Goal: Task Accomplishment & Management: Manage account settings

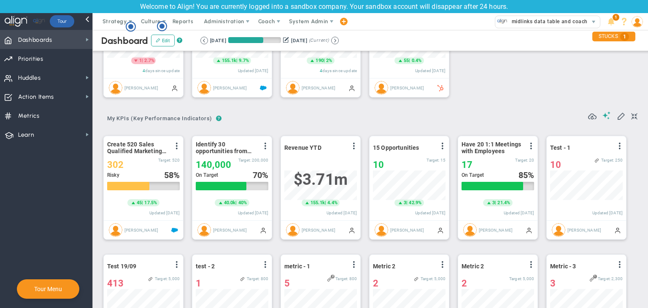
click at [67, 43] on span "Dashboards Dashboards" at bounding box center [46, 39] width 92 height 19
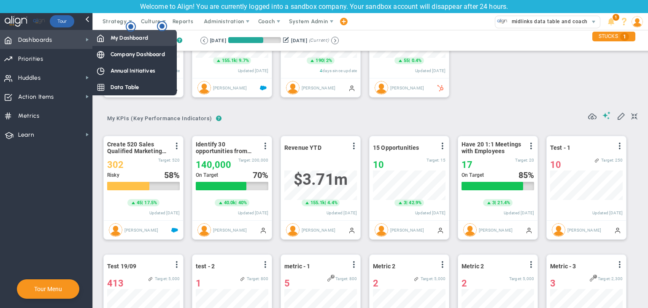
click at [111, 41] on span "My Dashboard" at bounding box center [130, 38] width 38 height 8
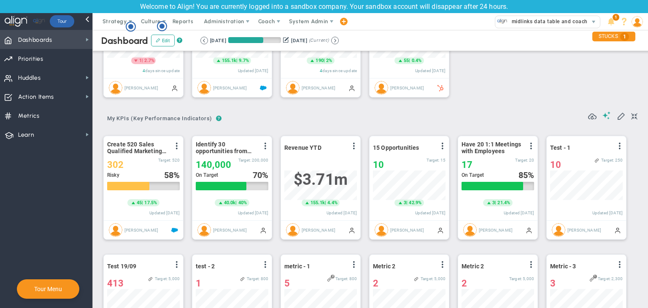
click at [78, 40] on span "Dashboards Dashboards" at bounding box center [46, 39] width 92 height 19
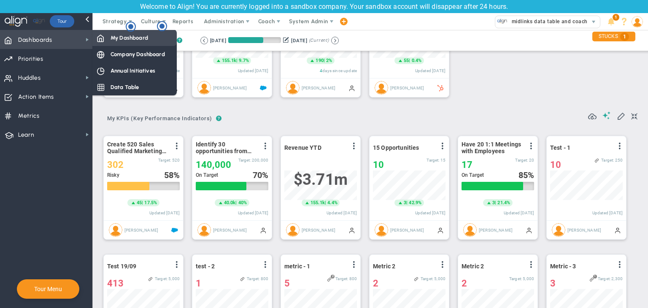
click at [143, 38] on span "My Dashboard" at bounding box center [130, 38] width 38 height 8
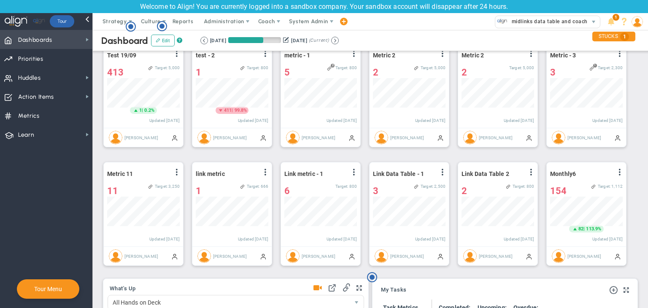
click at [42, 36] on span "Dashboards" at bounding box center [35, 40] width 34 height 18
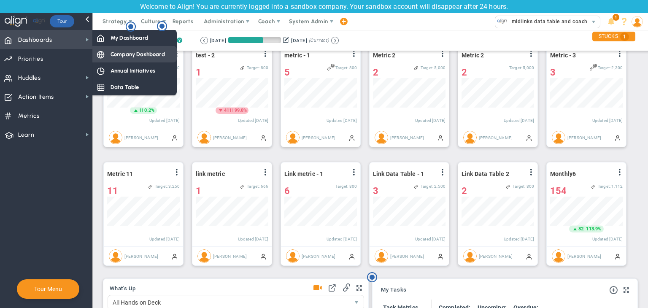
click at [133, 51] on span "Company Dashboard" at bounding box center [138, 54] width 54 height 8
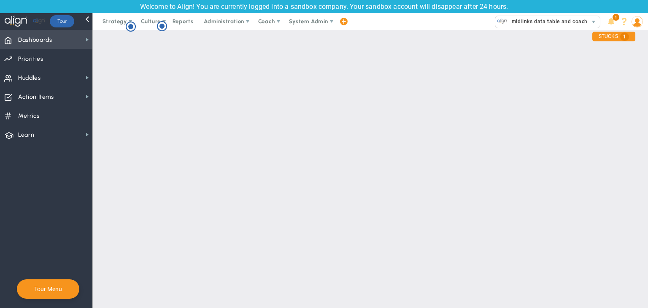
click at [49, 46] on span "Dashboards" at bounding box center [35, 40] width 34 height 18
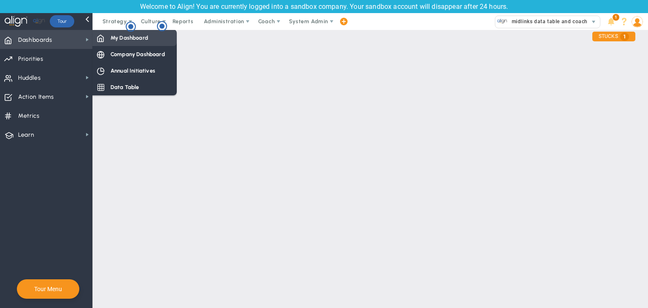
click at [143, 38] on span "My Dashboard" at bounding box center [130, 38] width 38 height 8
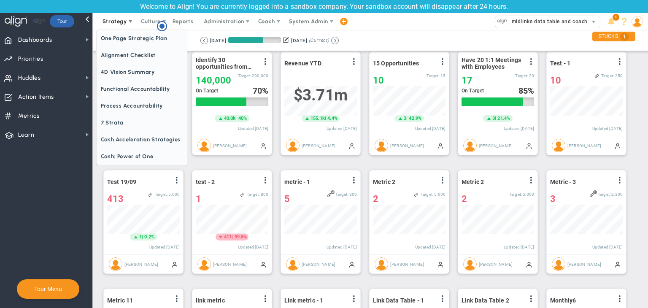
click at [128, 25] on span "Strategy" at bounding box center [115, 21] width 38 height 17
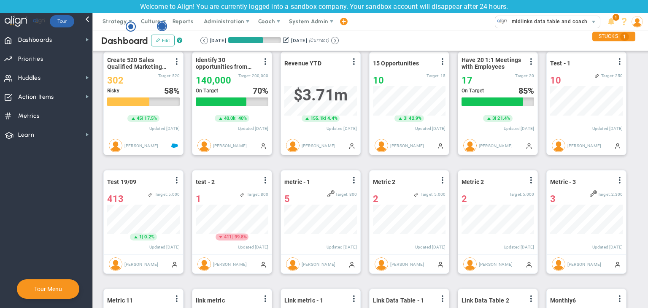
click at [162, 28] on circle "Hotspot (open by clicking or pressing space/enter)" at bounding box center [162, 26] width 8 height 8
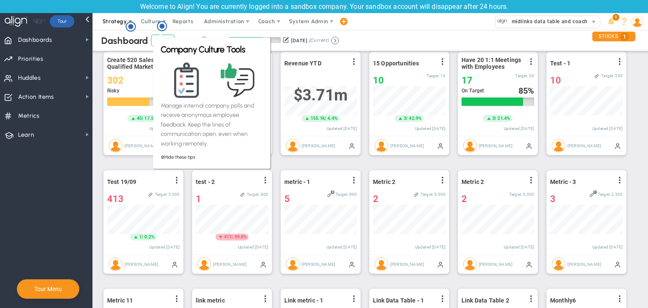
click at [102, 27] on span "Strategy" at bounding box center [115, 21] width 38 height 17
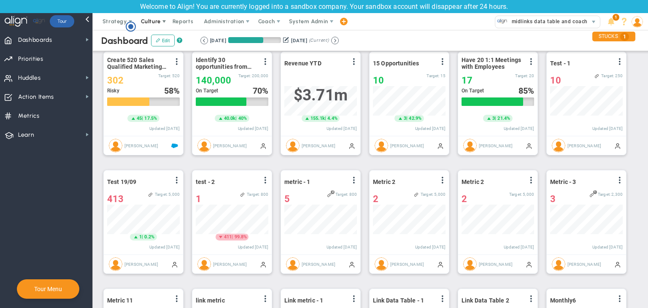
click at [131, 27] on circle "Hotspot (open by clicking or pressing space/enter)" at bounding box center [130, 26] width 5 height 5
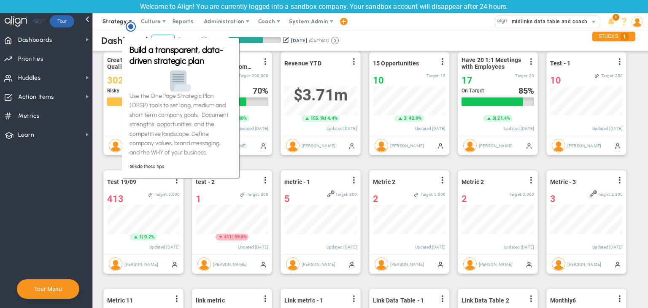
click at [110, 28] on span "Strategy" at bounding box center [115, 21] width 38 height 17
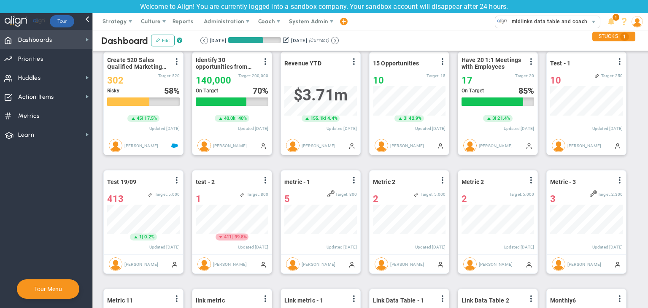
click at [62, 41] on span "Dashboards Dashboards" at bounding box center [46, 39] width 92 height 19
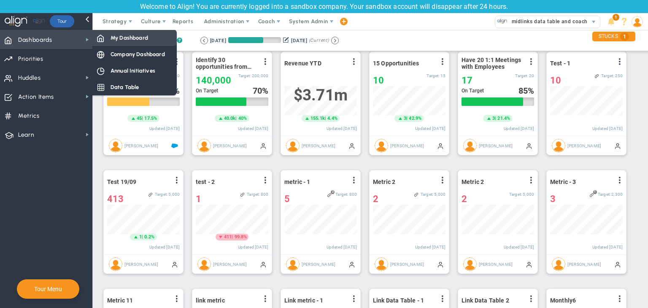
click at [120, 37] on span "My Dashboard" at bounding box center [130, 38] width 38 height 8
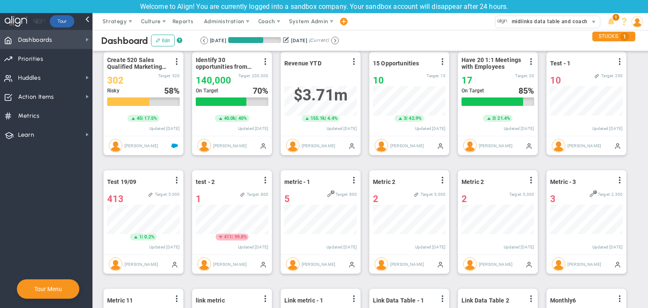
click at [60, 44] on span "Dashboards Dashboards" at bounding box center [46, 39] width 92 height 19
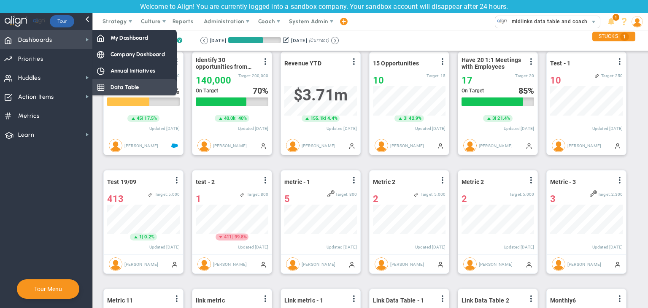
click at [138, 54] on span "Company Dashboard" at bounding box center [138, 54] width 54 height 8
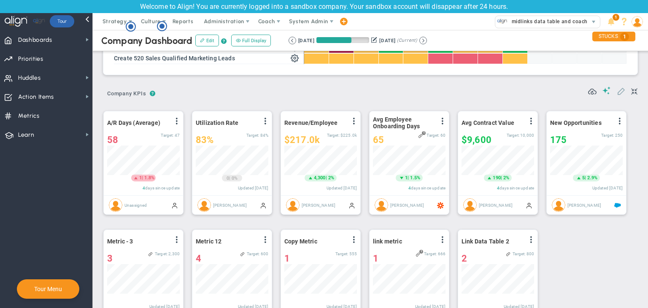
click at [617, 86] on span at bounding box center [621, 90] width 8 height 8
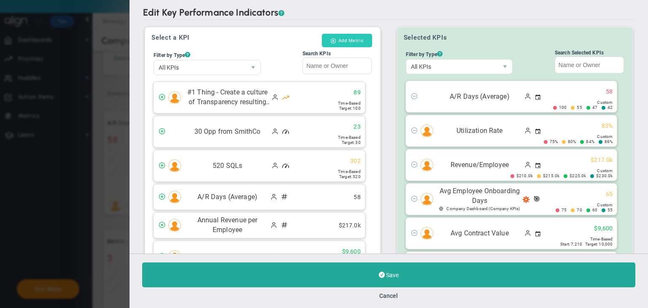
click at [336, 39] on button "Add Metric" at bounding box center [347, 40] width 50 height 13
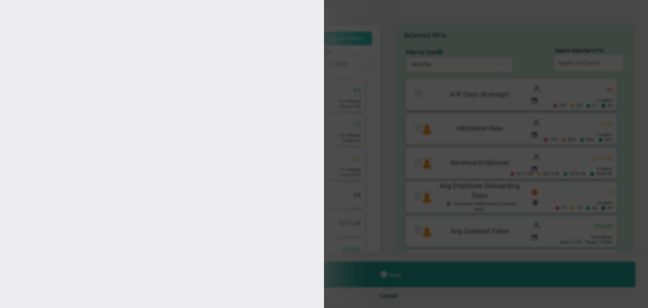
type input "[PERSON_NAME]"
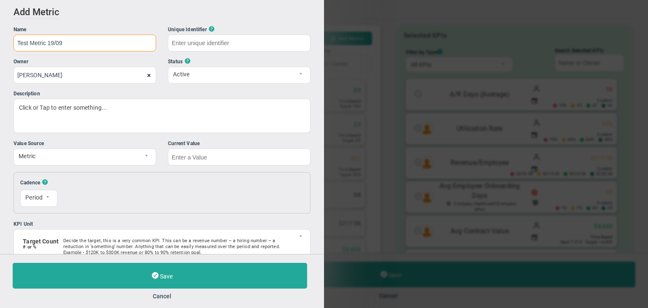
type input "Test Metric 19/09"
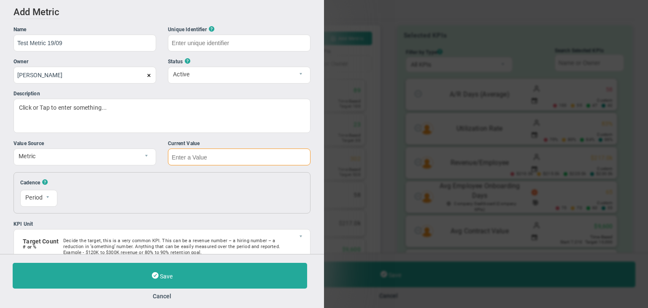
click at [252, 158] on input "text" at bounding box center [239, 156] width 143 height 17
type input "Test-Metric-19/09"
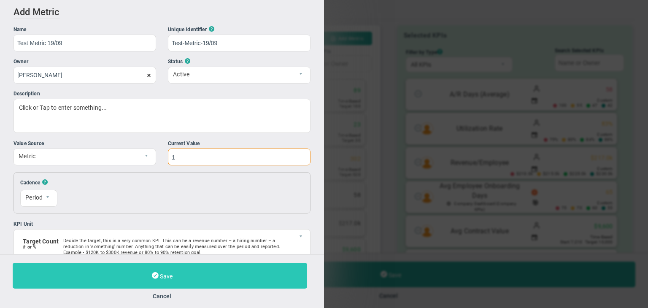
type input "1"
click at [248, 275] on button "Save" at bounding box center [160, 276] width 294 height 26
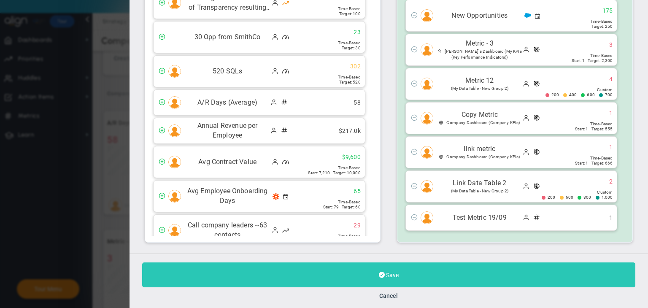
click at [407, 275] on button "Save" at bounding box center [388, 274] width 493 height 25
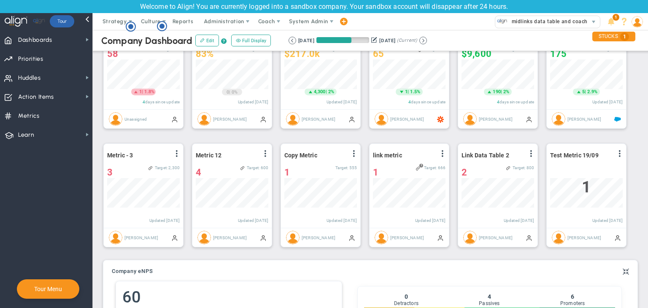
scroll to position [253, 0]
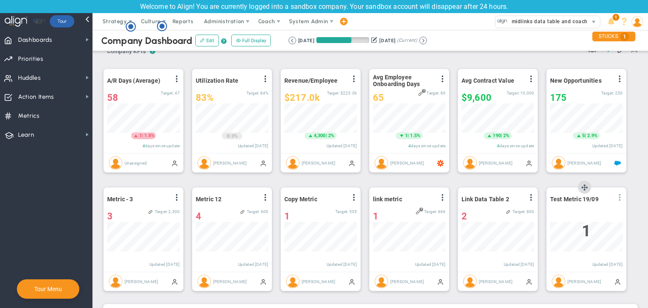
click at [620, 197] on span at bounding box center [619, 197] width 7 height 7
click at [580, 217] on li "Edit" at bounding box center [596, 214] width 60 height 11
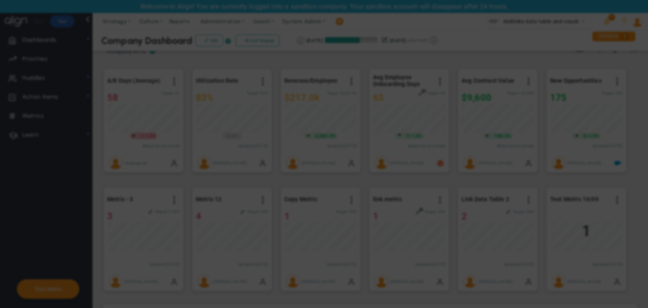
radio input "true"
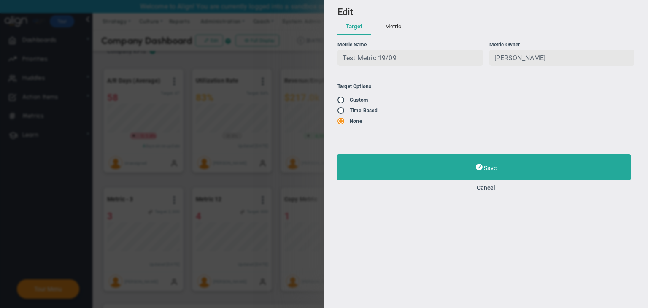
click at [338, 111] on span at bounding box center [341, 110] width 8 height 7
click at [343, 111] on input "radio" at bounding box center [344, 111] width 8 height 7
radio input "true"
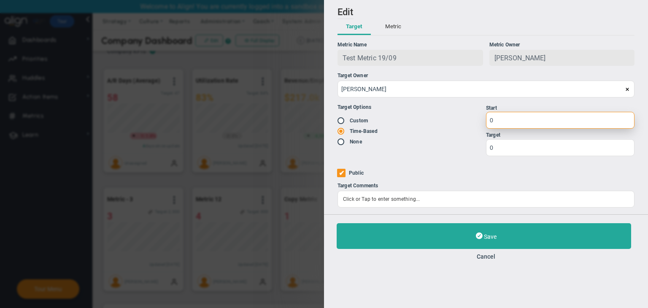
click at [511, 113] on input "0" at bounding box center [560, 120] width 148 height 17
type input "1"
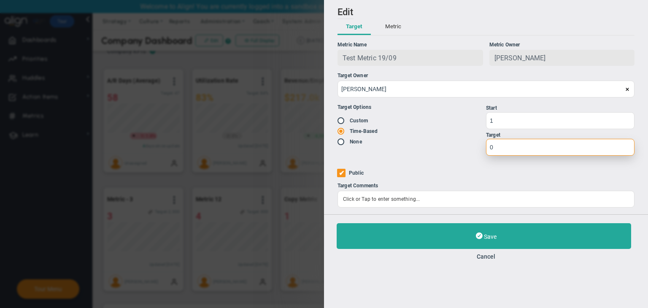
click at [510, 146] on input "0" at bounding box center [560, 147] width 148 height 17
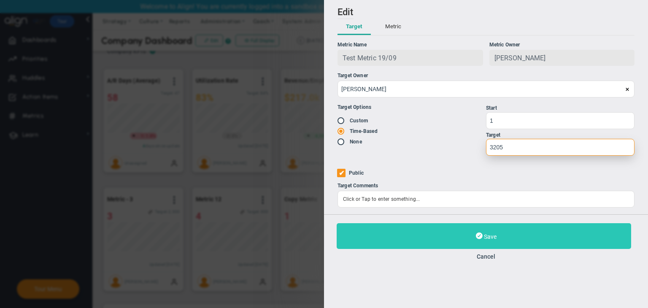
type input "3205"
click at [526, 230] on button "Save" at bounding box center [484, 236] width 294 height 26
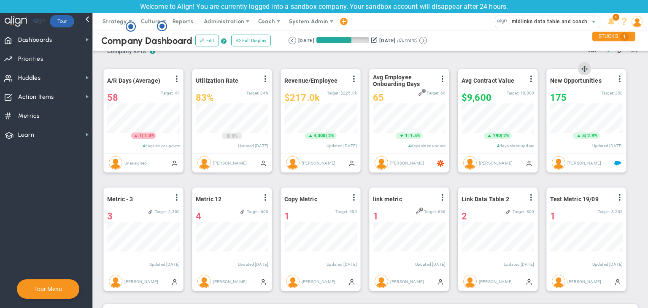
scroll to position [421810, 421767]
click at [623, 198] on div "Test Metric 19/09 View Historical Graph Edit Make "No Change" Update Add Past U…" at bounding box center [586, 230] width 79 height 84
click at [620, 200] on span at bounding box center [619, 197] width 7 height 7
click at [589, 215] on li "Edit" at bounding box center [596, 214] width 60 height 11
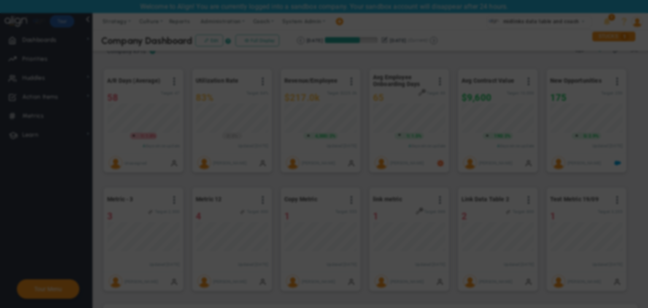
radio input "true"
checkbox input "false"
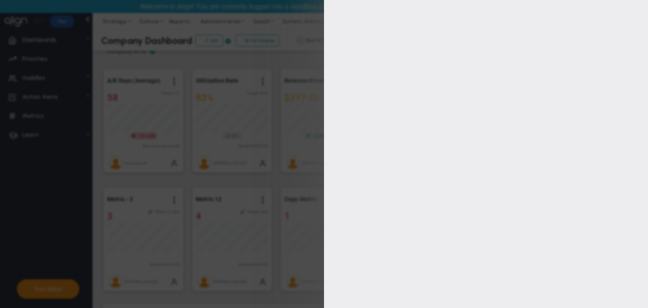
type input "1"
type input "3205"
checkbox input "true"
type input "[PERSON_NAME]"
radio input "true"
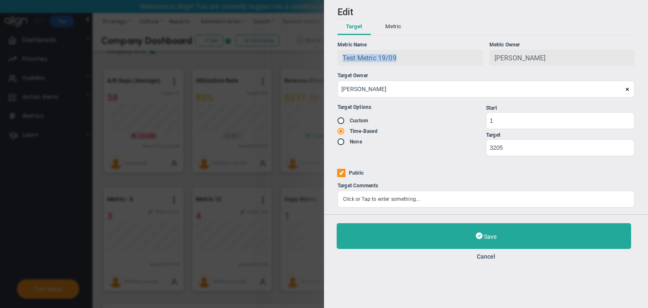
copy span "Test Metric 19/09"
drag, startPoint x: 411, startPoint y: 57, endPoint x: 325, endPoint y: 64, distance: 85.9
click at [325, 64] on div "Add Edit Metric Historical Values Target Metric Name Test Metric 19/09 Unique I…" at bounding box center [486, 107] width 324 height 214
click at [494, 256] on button "Cancel" at bounding box center [486, 256] width 299 height 7
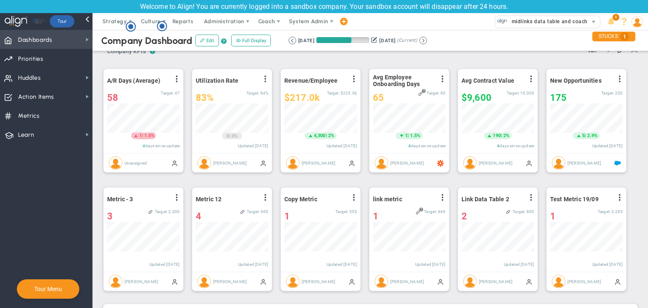
click at [38, 36] on span "Dashboards" at bounding box center [35, 40] width 34 height 18
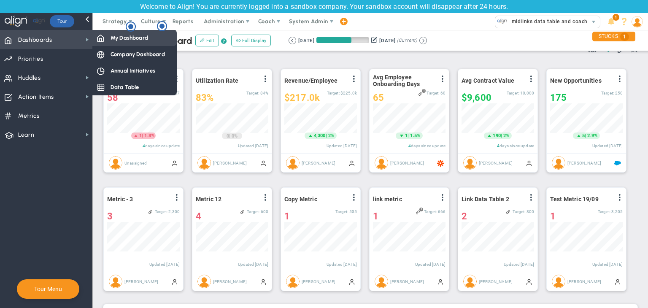
click at [127, 37] on span "My Dashboard" at bounding box center [130, 38] width 38 height 8
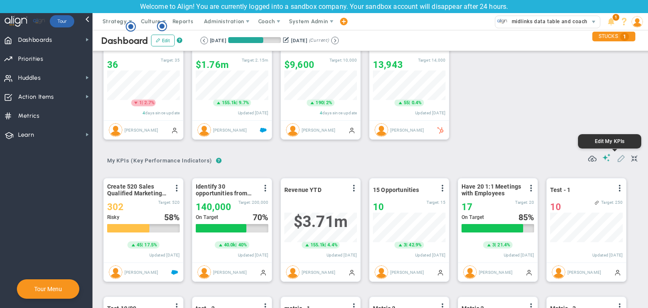
click at [617, 159] on span at bounding box center [621, 158] width 8 height 8
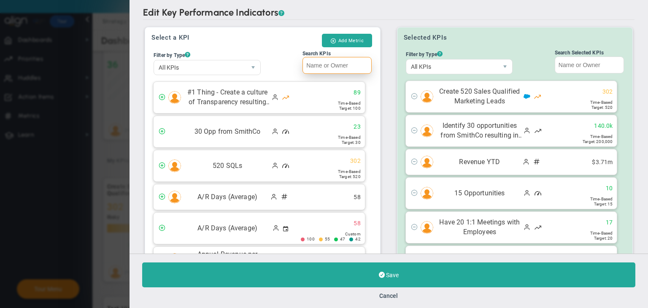
click at [324, 66] on input "Search KPIs" at bounding box center [336, 65] width 69 height 17
paste input "Test Metric 19/09"
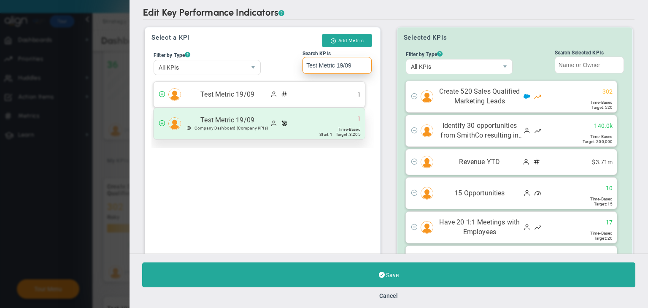
click at [323, 132] on span "Start: 1" at bounding box center [325, 134] width 13 height 5
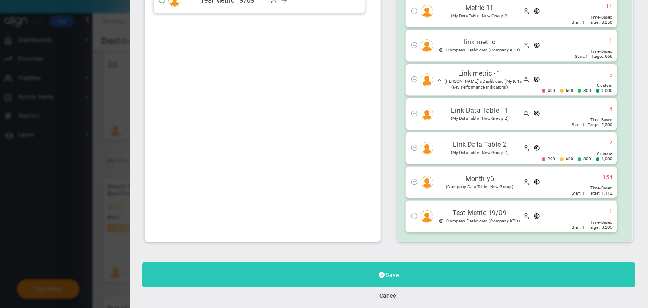
type input "Test Metric 19/09"
click at [424, 281] on button "Save" at bounding box center [388, 274] width 493 height 25
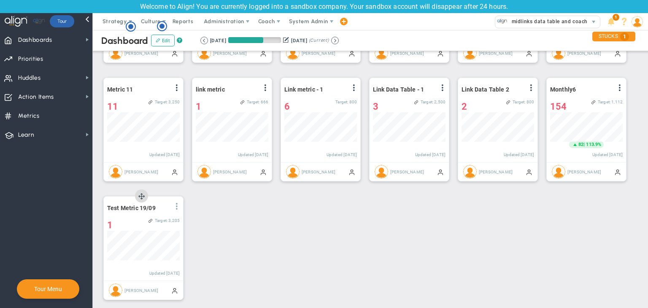
click at [179, 208] on span at bounding box center [176, 206] width 7 height 7
click at [153, 226] on li "Edit" at bounding box center [153, 223] width 60 height 11
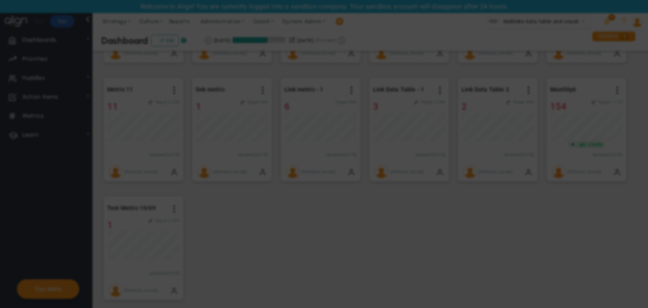
radio input "true"
checkbox input "false"
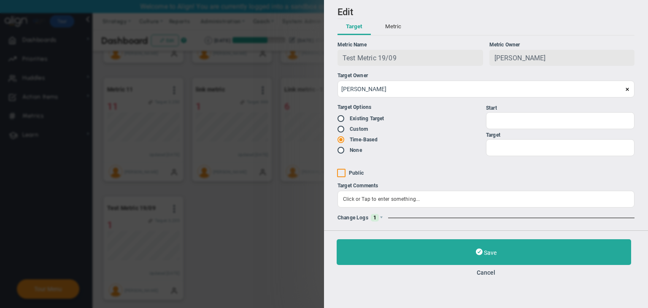
type input "1"
type input "3205"
checkbox input "true"
click at [382, 215] on div "Change Logs 1" at bounding box center [485, 218] width 297 height 8
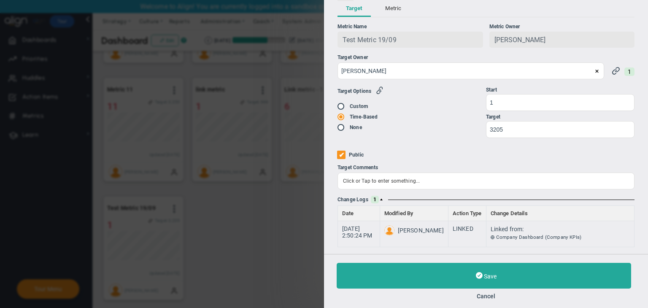
click at [486, 294] on button "Cancel" at bounding box center [486, 296] width 299 height 7
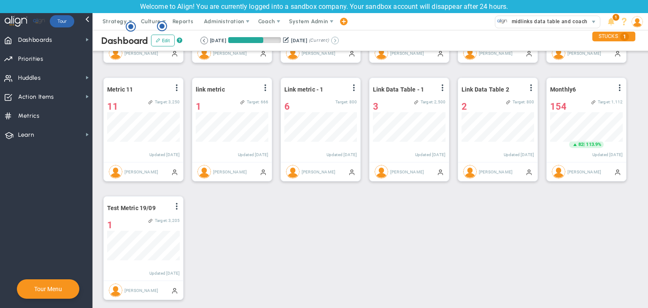
click at [339, 41] on button at bounding box center [335, 41] width 8 height 8
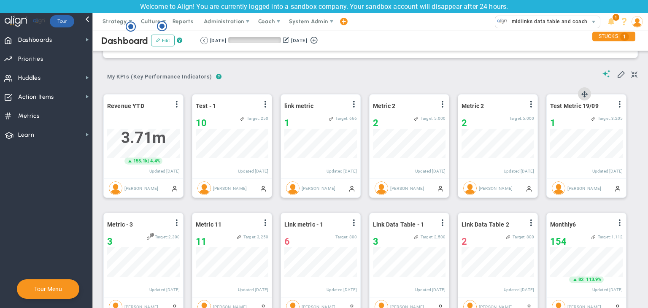
click at [620, 107] on div "View Historical Graph Edit Make "No Change" Update Add Past Update" at bounding box center [619, 105] width 7 height 11
click at [621, 103] on span at bounding box center [619, 104] width 7 height 7
click at [590, 117] on li "Edit" at bounding box center [596, 121] width 60 height 11
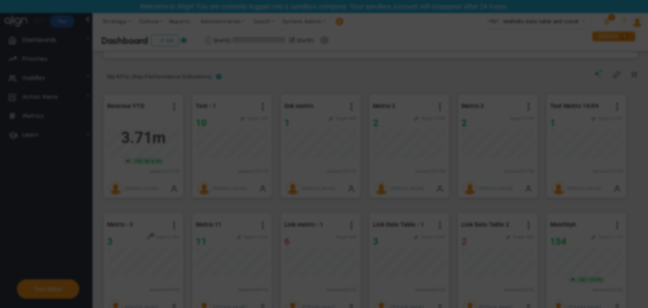
radio input "true"
checkbox input "false"
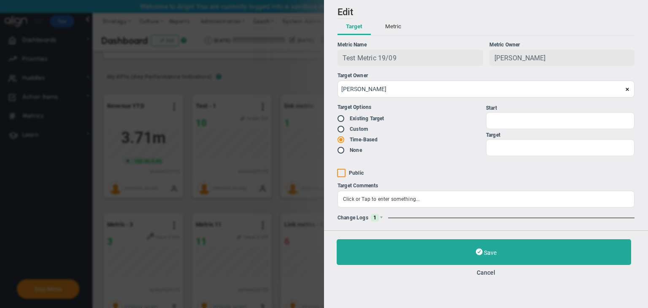
type input "1"
type input "3205"
checkbox input "true"
click at [380, 218] on span at bounding box center [381, 217] width 5 height 5
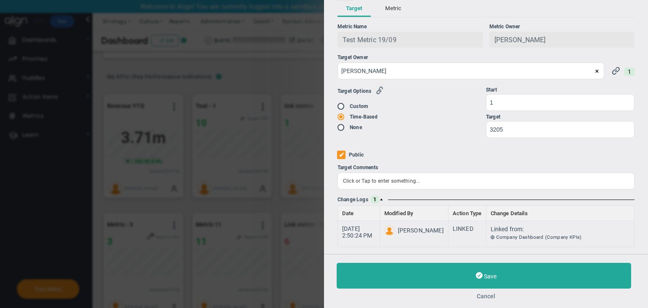
click at [486, 297] on button "Cancel" at bounding box center [486, 296] width 299 height 7
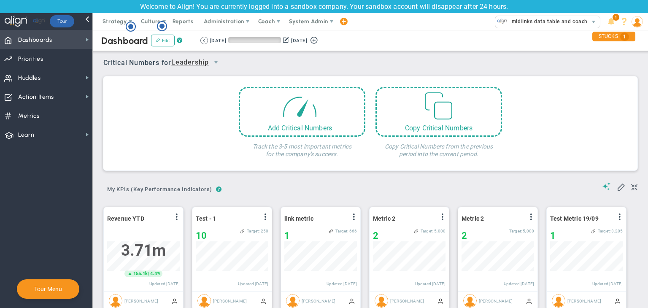
click at [50, 41] on span "Dashboards" at bounding box center [35, 40] width 34 height 18
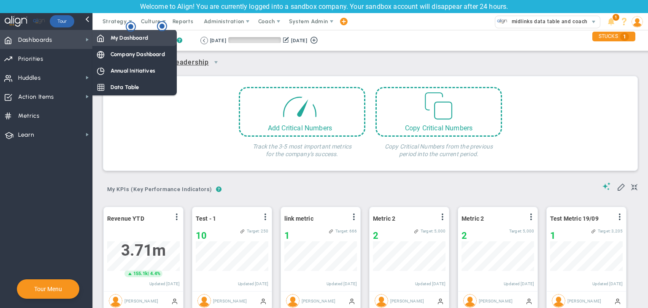
click at [152, 37] on div "My Dashboard" at bounding box center [134, 38] width 84 height 16
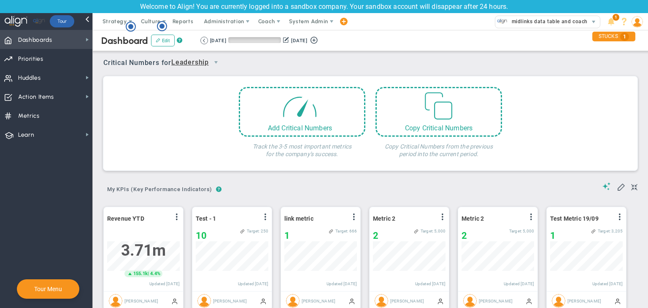
click at [82, 41] on span "Dashboards Dashboards" at bounding box center [46, 39] width 92 height 19
click at [207, 39] on button at bounding box center [204, 41] width 8 height 8
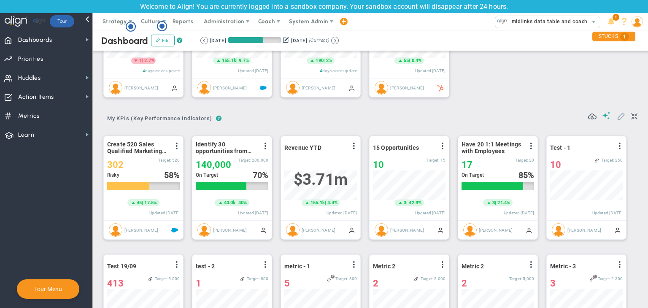
click at [617, 113] on span at bounding box center [621, 115] width 8 height 8
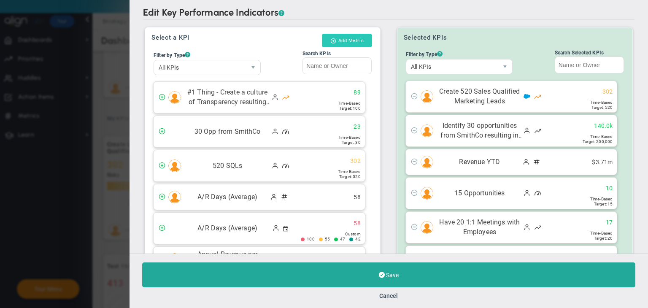
click at [343, 42] on button "Add Metric" at bounding box center [347, 40] width 50 height 13
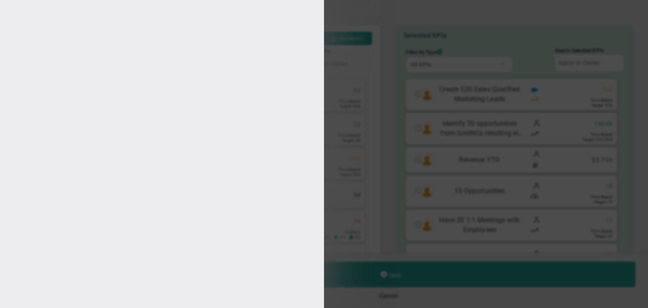
type input "[PERSON_NAME]"
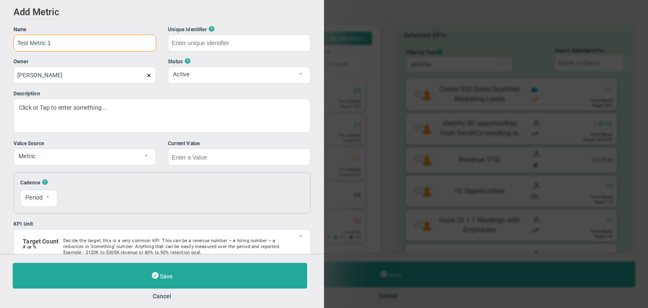
type input "Test Metric 1"
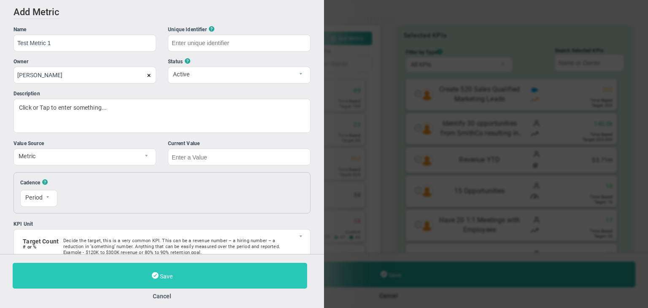
type input "Test-Metric-1"
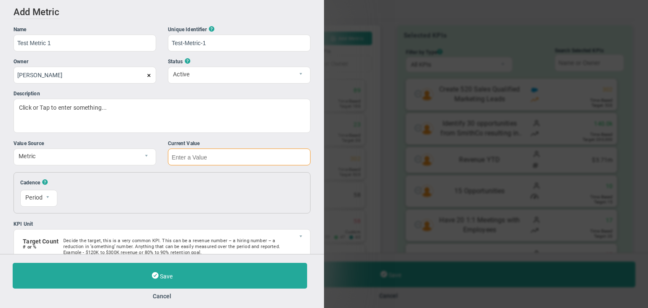
click at [300, 161] on input "text" at bounding box center [239, 156] width 143 height 17
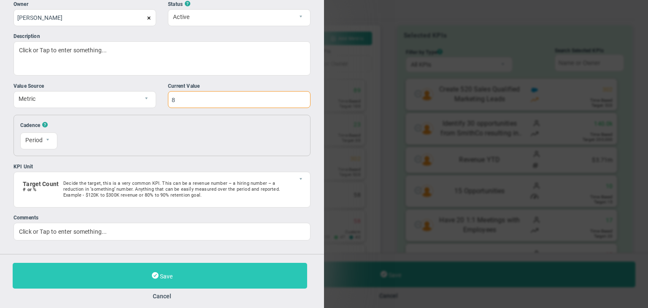
type input "8"
click at [203, 271] on button "Save" at bounding box center [160, 276] width 294 height 26
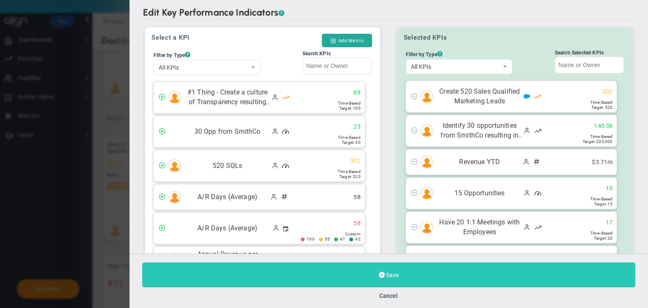
scroll to position [94, 0]
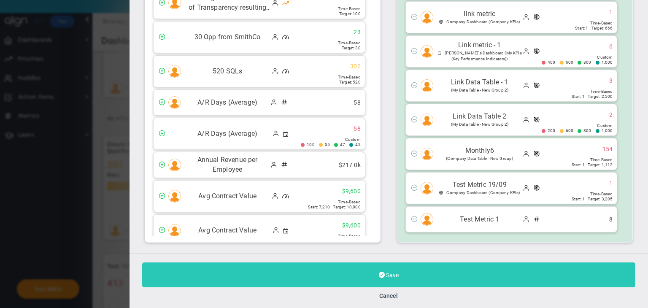
click at [400, 274] on button "Save" at bounding box center [388, 274] width 493 height 25
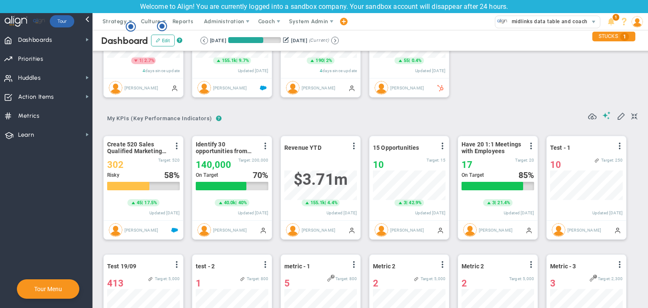
scroll to position [29, 73]
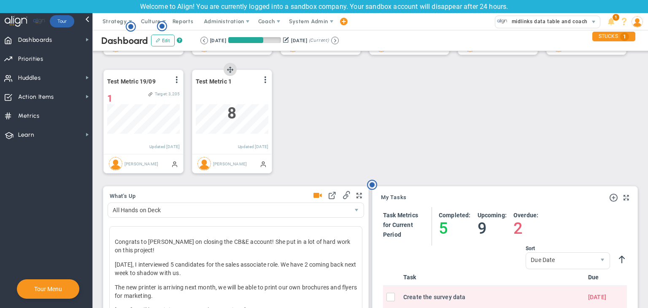
click at [265, 76] on div "Test Metric 1 View Historical Graph Edit Make "No Change" Update Add Past Updat…" at bounding box center [231, 112] width 79 height 84
click at [265, 81] on span at bounding box center [265, 79] width 7 height 7
click at [236, 95] on li "Edit" at bounding box center [242, 97] width 60 height 11
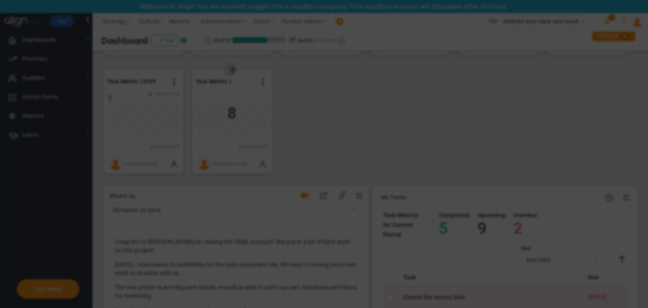
radio input "true"
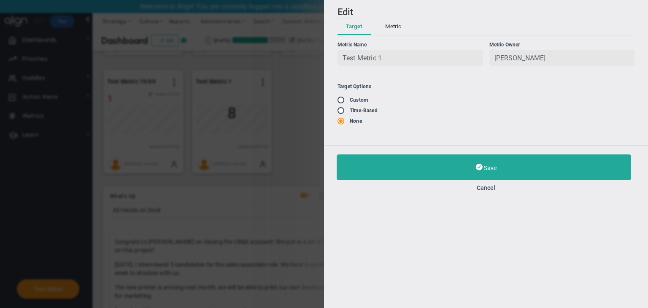
click at [343, 103] on input "radio" at bounding box center [344, 100] width 8 height 7
radio input "true"
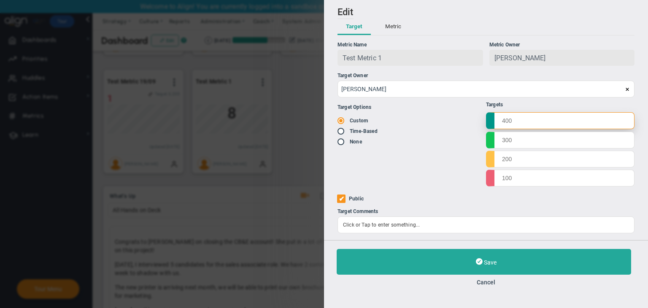
click at [545, 122] on input "text" at bounding box center [560, 120] width 148 height 17
drag, startPoint x: 539, startPoint y: 122, endPoint x: 553, endPoint y: 129, distance: 15.3
click at [553, 129] on input "14" at bounding box center [560, 120] width 148 height 17
click at [547, 145] on input "text" at bounding box center [560, 139] width 148 height 17
click at [530, 125] on input "14000" at bounding box center [560, 120] width 148 height 17
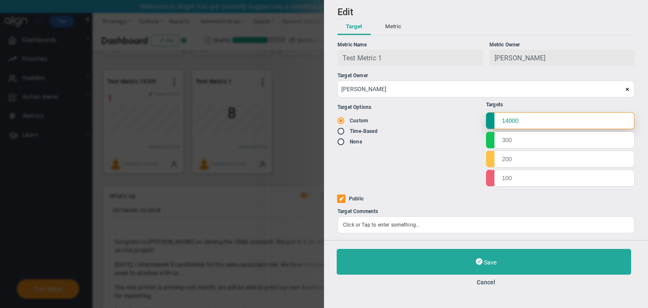
click at [530, 125] on input "14000" at bounding box center [560, 120] width 148 height 17
click at [534, 122] on input "14000" at bounding box center [560, 120] width 148 height 17
click at [471, 156] on div "Target Options Existing Target Custom" at bounding box center [411, 142] width 148 height 91
click at [553, 117] on input "14000" at bounding box center [560, 120] width 148 height 17
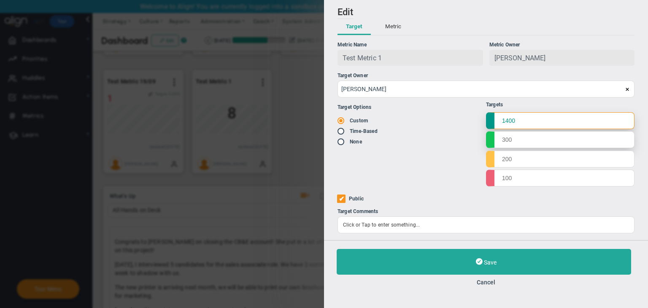
type input "1400"
click at [538, 138] on input "text" at bounding box center [560, 139] width 148 height 17
type input "1200"
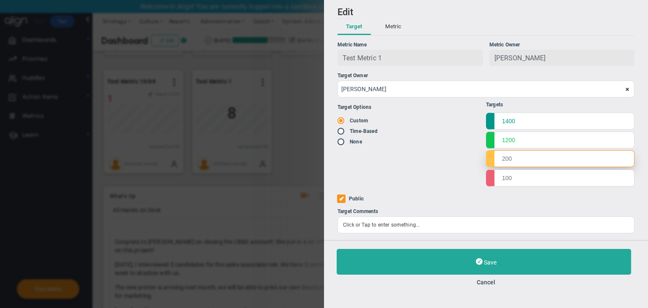
click at [531, 162] on input "text" at bounding box center [560, 158] width 148 height 17
type input "800"
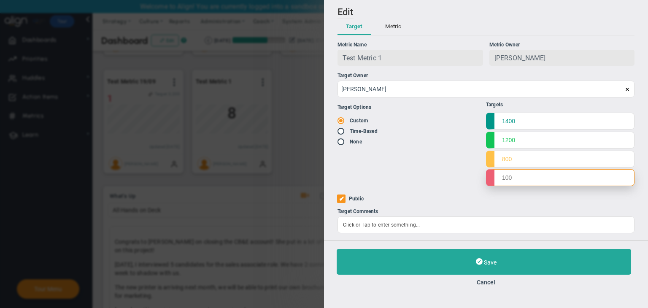
click at [538, 179] on input "text" at bounding box center [560, 177] width 148 height 17
type input "700"
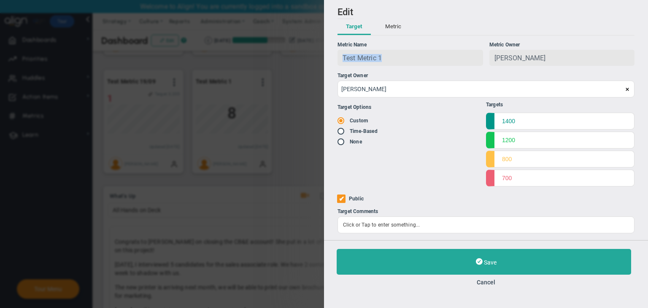
copy span "Test Metric 1"
drag, startPoint x: 403, startPoint y: 63, endPoint x: 337, endPoint y: 60, distance: 65.5
click at [337, 60] on div "Test Metric 1" at bounding box center [410, 58] width 146 height 16
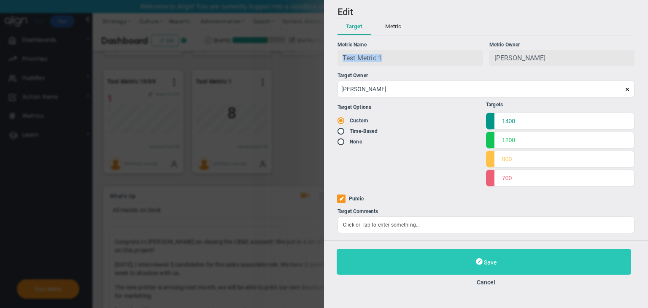
click at [470, 269] on button "Save" at bounding box center [484, 262] width 294 height 26
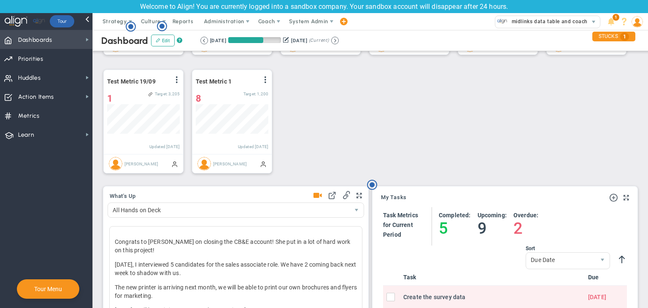
click at [67, 40] on span "Dashboards Dashboards" at bounding box center [46, 39] width 92 height 19
click at [81, 40] on span "Dashboards Dashboards" at bounding box center [46, 39] width 92 height 19
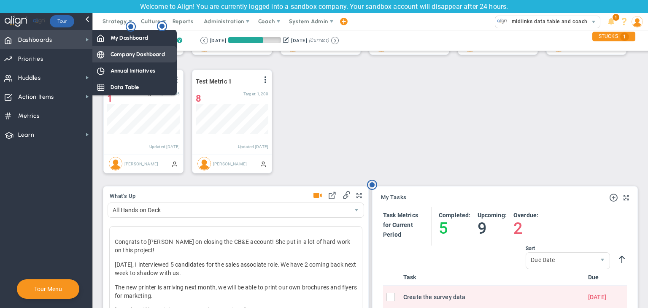
click at [104, 54] on span at bounding box center [101, 54] width 8 height 8
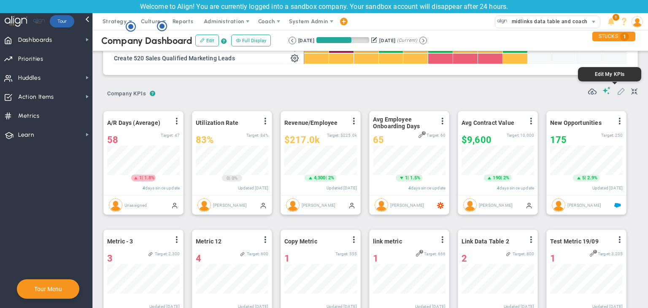
click at [617, 93] on span at bounding box center [621, 90] width 8 height 8
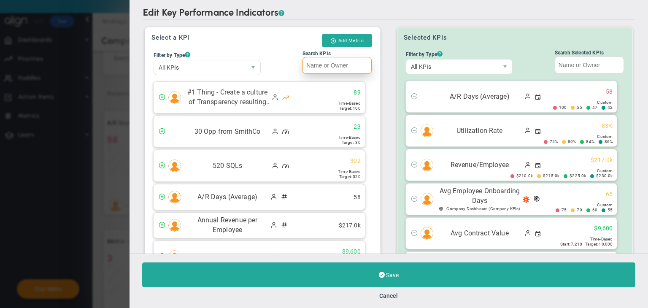
click at [314, 73] on label "Search KPIs" at bounding box center [336, 63] width 73 height 28
click at [314, 73] on input "Search KPIs" at bounding box center [336, 65] width 69 height 17
click at [314, 70] on input "Search KPIs" at bounding box center [336, 65] width 69 height 17
paste input "Test Metric 1"
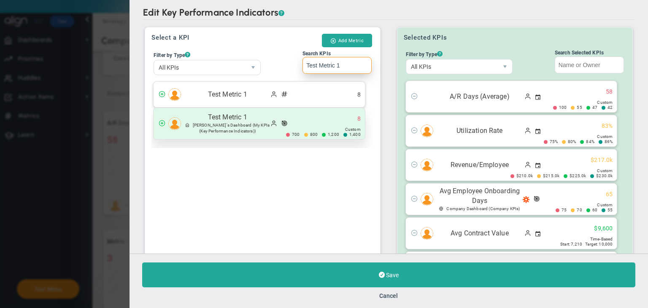
click at [282, 130] on div "Test Metric 1 Sudhir Dakshinamurthy's Dashboard (My KPIs (Key Performance Indic…" at bounding box center [259, 123] width 211 height 31
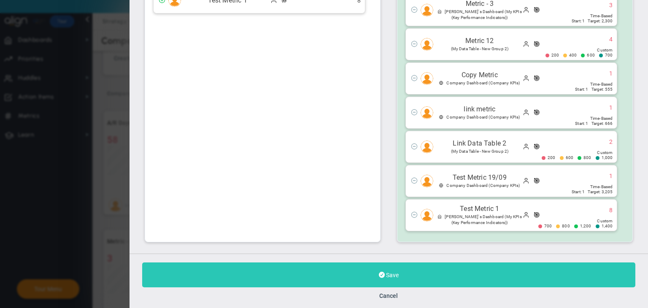
type input "Test Metric 1"
click at [396, 269] on button "Save" at bounding box center [388, 274] width 493 height 25
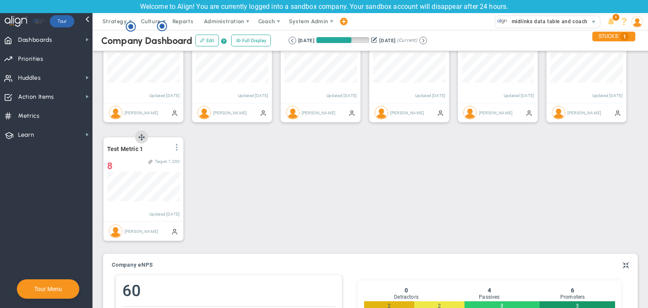
click at [175, 148] on span at bounding box center [176, 147] width 7 height 7
click at [168, 164] on li "Edit" at bounding box center [153, 164] width 60 height 11
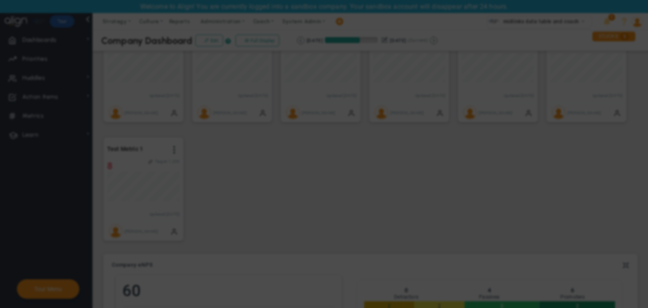
radio input "true"
checkbox input "false"
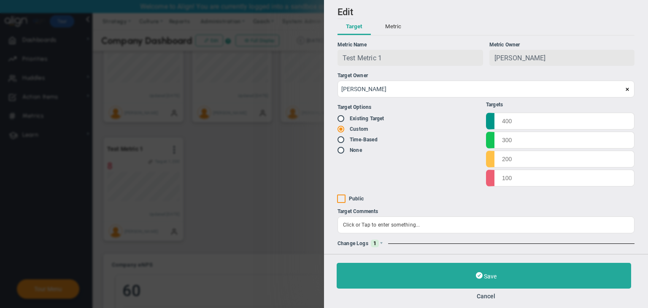
type input "1400"
type input "1200"
type input "800"
type input "700"
checkbox input "true"
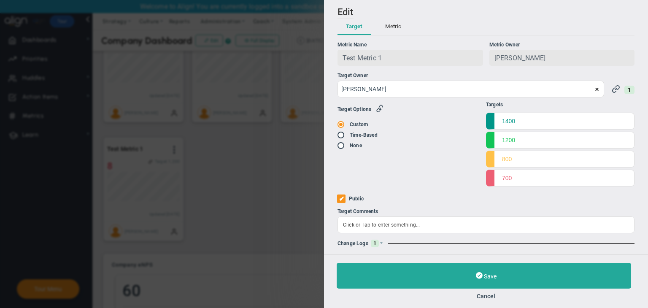
click at [386, 246] on div "Change Logs 1" at bounding box center [485, 244] width 297 height 8
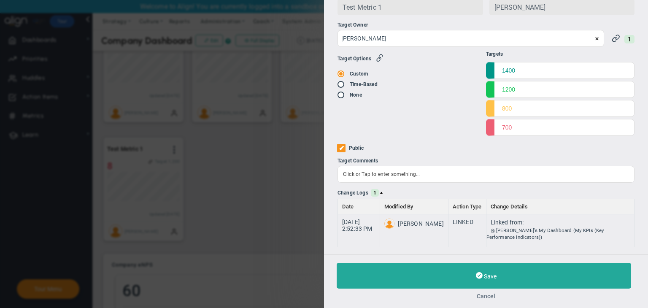
click at [489, 297] on button "Cancel" at bounding box center [486, 296] width 299 height 7
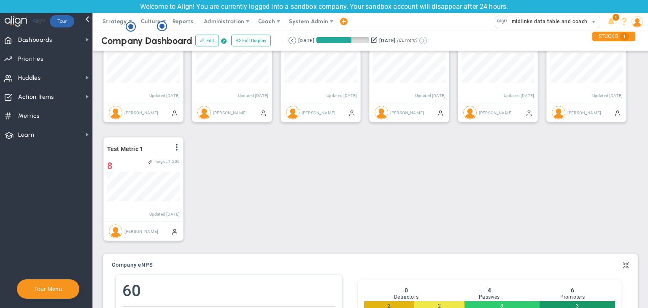
click at [427, 43] on button at bounding box center [423, 41] width 8 height 8
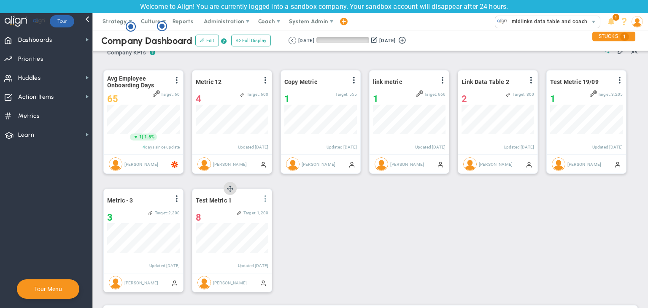
click at [267, 199] on span at bounding box center [265, 198] width 7 height 7
click at [222, 213] on span "Edit" at bounding box center [220, 216] width 10 height 6
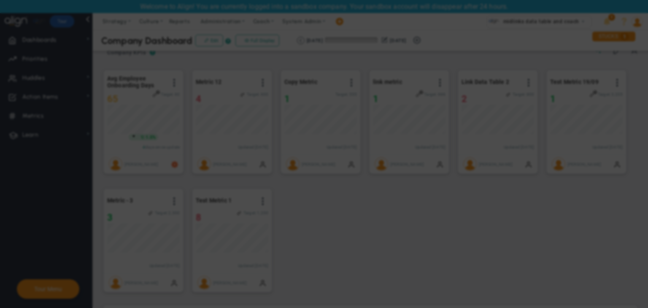
radio input "true"
checkbox input "false"
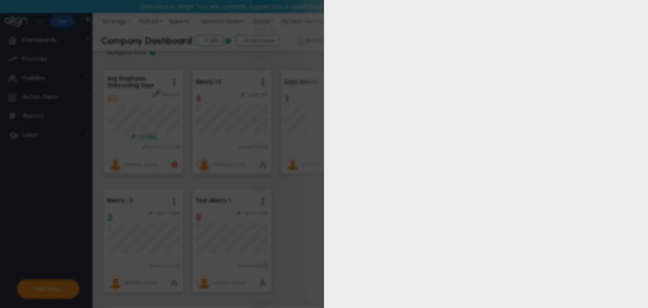
type input "1400"
type input "1200"
type input "800"
type input "700"
checkbox input "true"
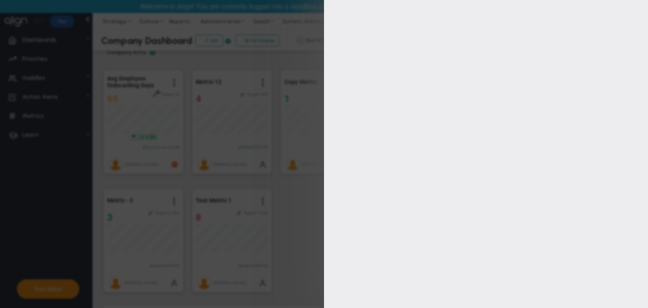
type input "[PERSON_NAME]"
radio input "true"
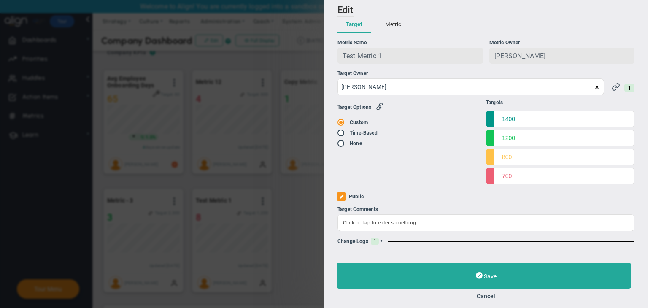
click at [379, 239] on span at bounding box center [381, 241] width 5 height 5
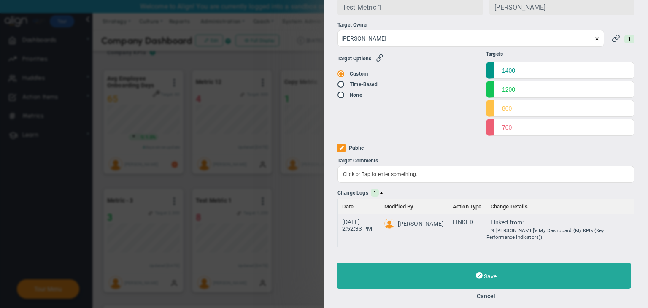
drag, startPoint x: 484, startPoint y: 297, endPoint x: 448, endPoint y: 58, distance: 241.5
click at [484, 294] on button "Cancel" at bounding box center [486, 296] width 299 height 7
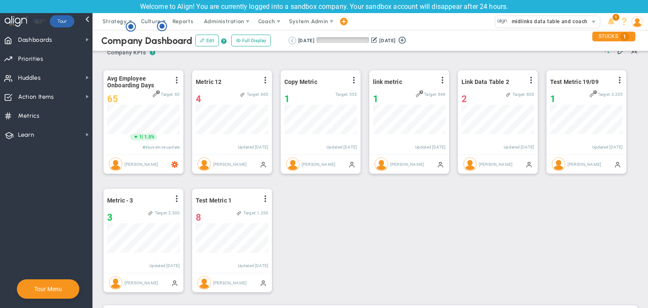
click at [294, 42] on button at bounding box center [293, 41] width 8 height 8
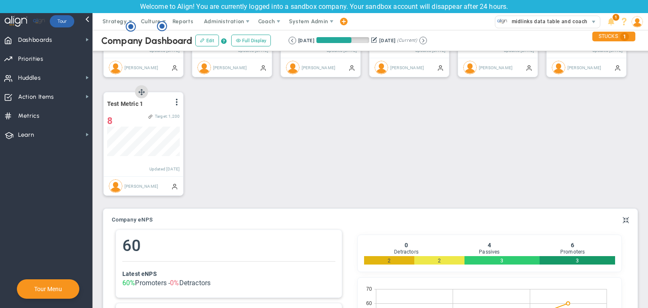
click at [178, 98] on div "View Historical Graph Edit Make "No Change" Update Add Past Update" at bounding box center [176, 103] width 7 height 11
click at [177, 105] on span at bounding box center [176, 102] width 7 height 7
click at [157, 116] on li "Edit" at bounding box center [153, 119] width 60 height 11
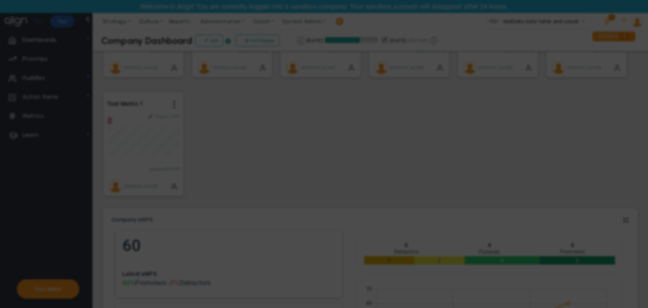
radio input "true"
checkbox input "false"
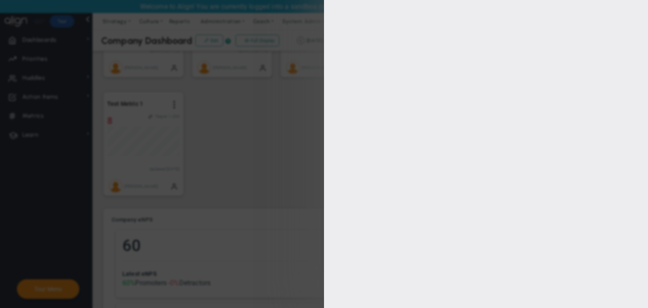
type input "1400"
type input "1200"
type input "800"
type input "700"
checkbox input "true"
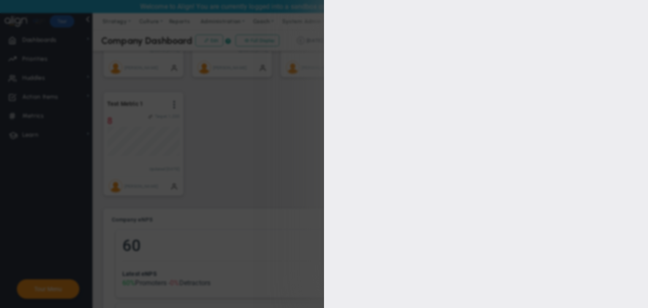
type input "[PERSON_NAME]"
radio input "true"
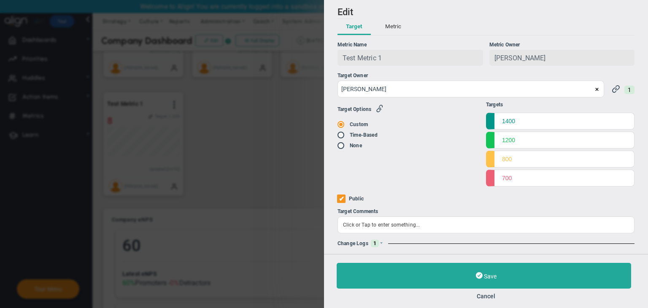
click at [380, 247] on div "Change Logs 1" at bounding box center [485, 244] width 297 height 8
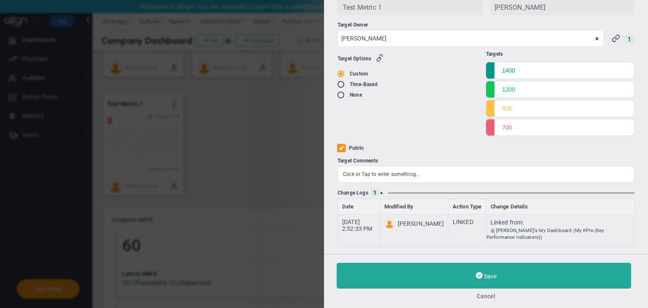
click at [486, 297] on button "Cancel" at bounding box center [486, 296] width 299 height 7
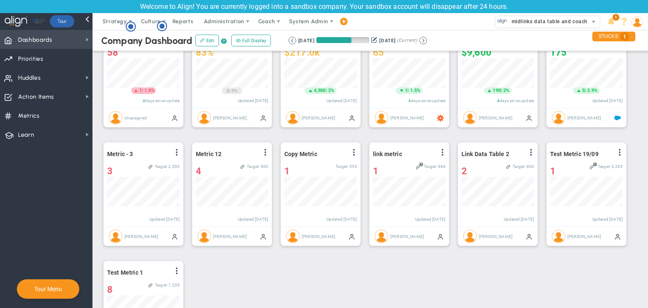
click at [59, 42] on span "Dashboards Dashboards" at bounding box center [46, 39] width 92 height 19
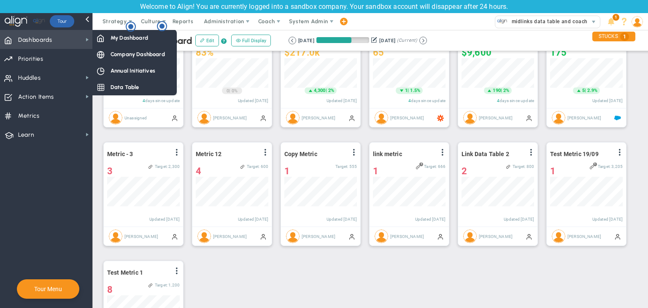
click at [59, 42] on span "Dashboards Dashboards" at bounding box center [46, 39] width 92 height 19
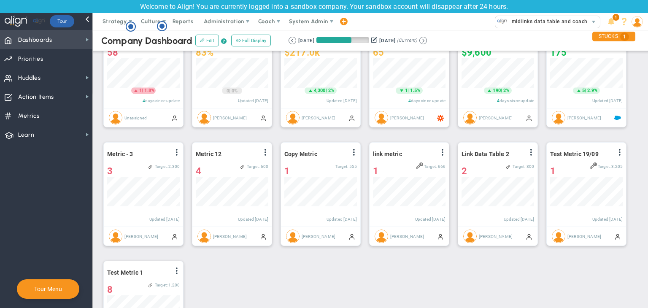
click at [66, 40] on span "Dashboards Dashboards" at bounding box center [46, 39] width 92 height 19
click at [129, 26] on circle "Hotspot (open by clicking or pressing space/enter)" at bounding box center [131, 27] width 8 height 8
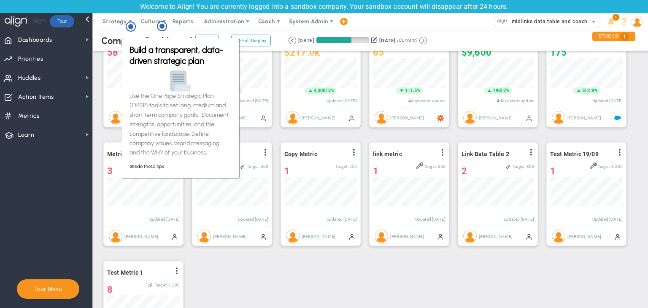
click at [116, 30] on div "Company Dashboard Edit ? Full Display Retrieving period... 7/21/2025 10/19/2025…" at bounding box center [370, 40] width 572 height 21
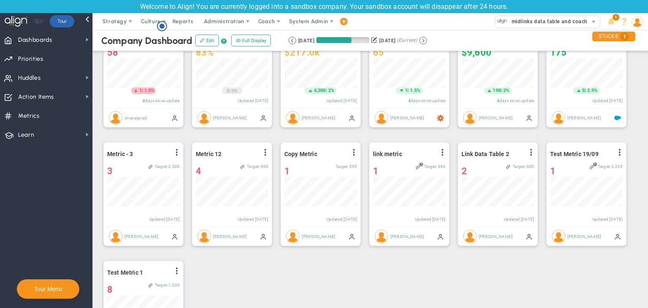
click at [165, 24] on icon "Hotspot (open by clicking or pressing space/enter)" at bounding box center [162, 26] width 10 height 10
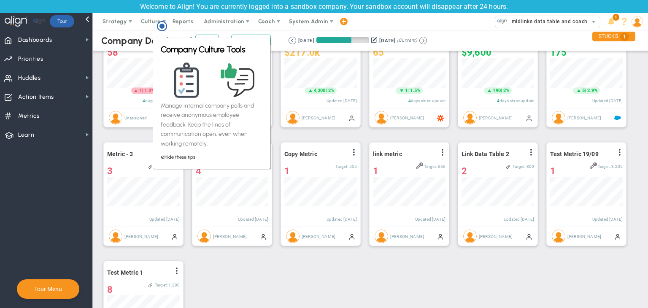
click at [132, 32] on div "Company Dashboard Edit ? Full Display Retrieving period... 7/21/2025 10/19/2025…" at bounding box center [370, 40] width 572 height 21
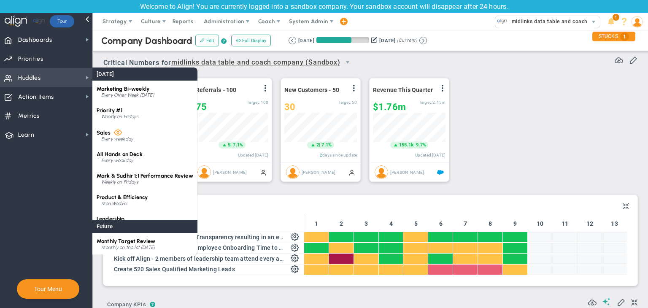
click at [61, 76] on span "Huddles Huddles" at bounding box center [46, 77] width 92 height 19
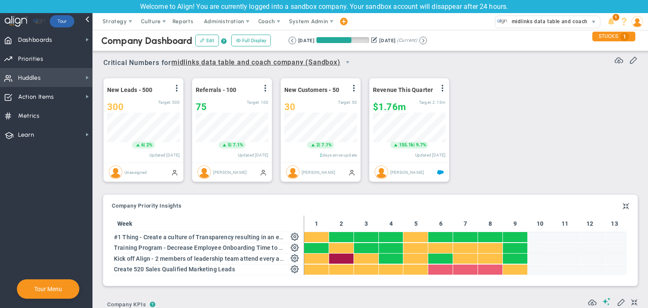
click at [61, 76] on span "Huddles Huddles" at bounding box center [46, 77] width 92 height 19
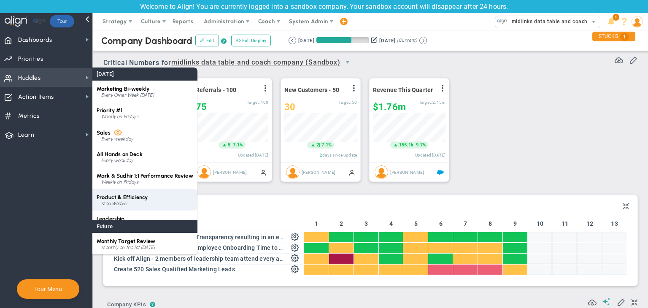
click at [143, 207] on div "Product & Efficiency Mon,Wed,Fri" at bounding box center [144, 200] width 105 height 22
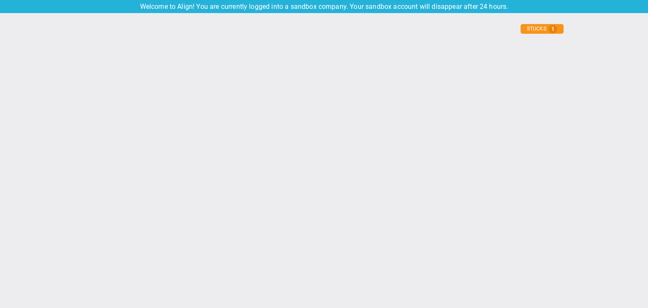
type input "Friday, September 19, 2025"
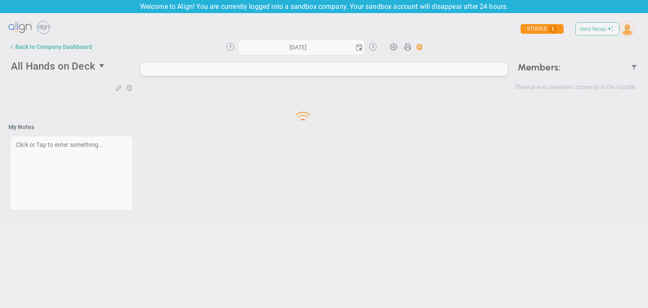
click at [52, 49] on div at bounding box center [324, 112] width 648 height 219
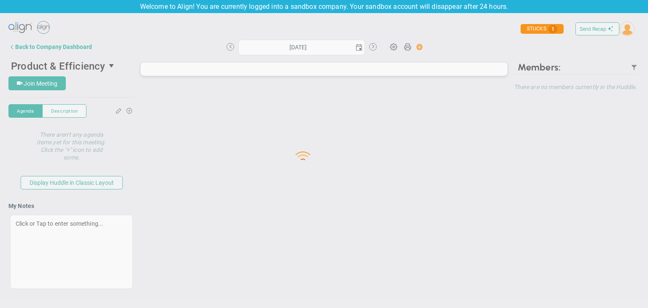
click at [55, 61] on div at bounding box center [324, 152] width 648 height 298
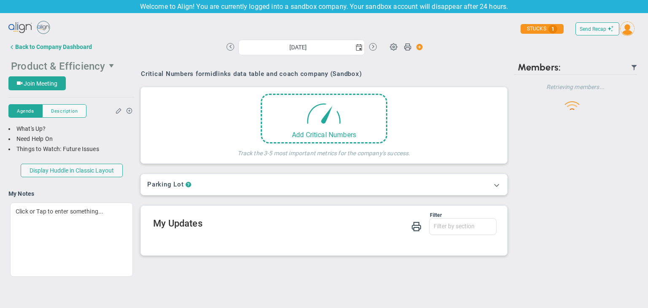
click at [86, 67] on span "Product & Efficiency" at bounding box center [58, 66] width 94 height 12
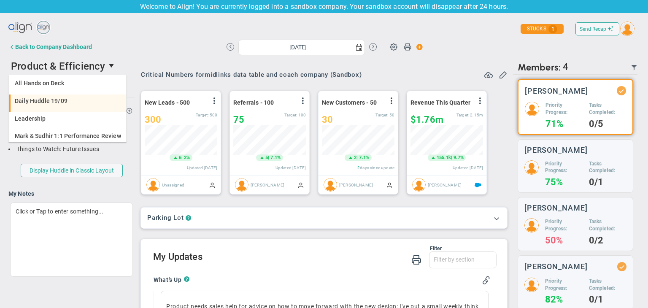
click at [70, 100] on div "Daily Huddle 19/09" at bounding box center [68, 101] width 107 height 6
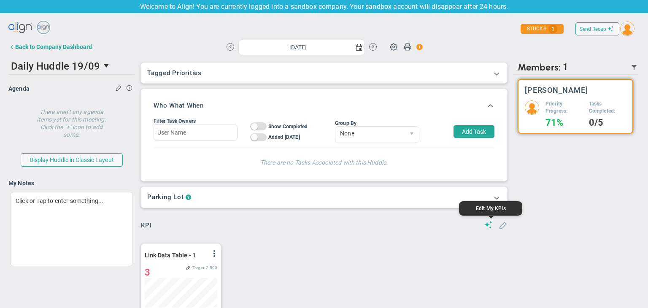
click at [499, 224] on span at bounding box center [503, 225] width 8 height 8
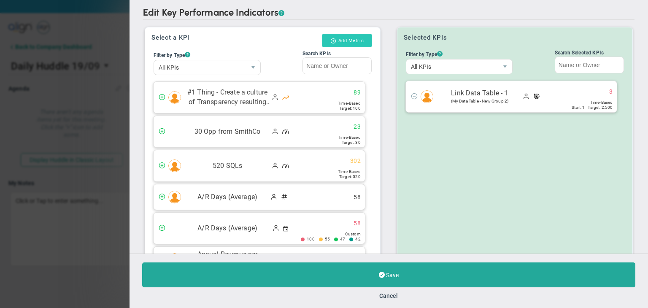
click at [334, 38] on span at bounding box center [333, 40] width 6 height 5
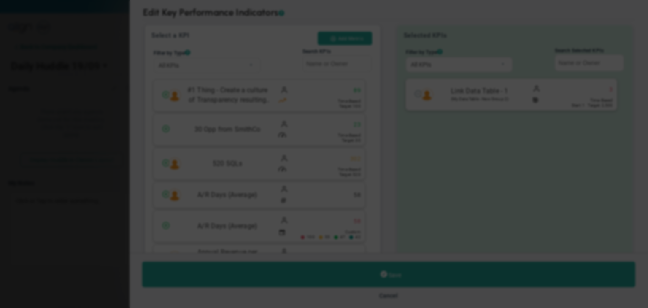
type input "Friday, September 19, 2025"
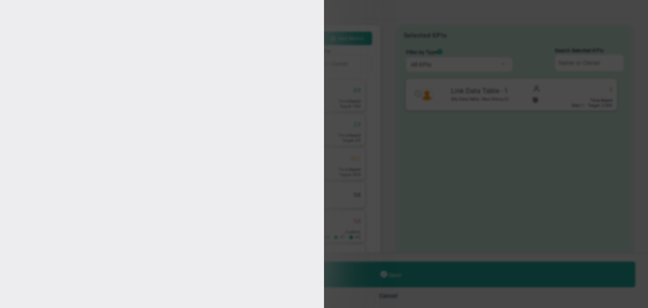
type input "[PERSON_NAME]"
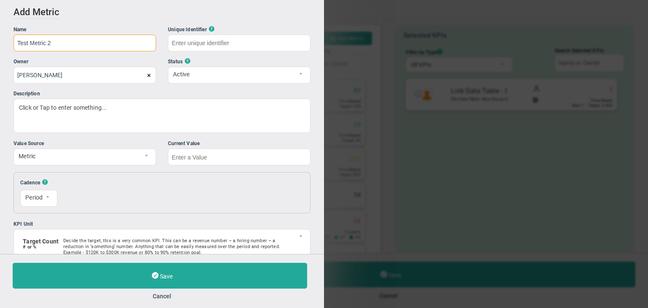
type input "Test Metric 2"
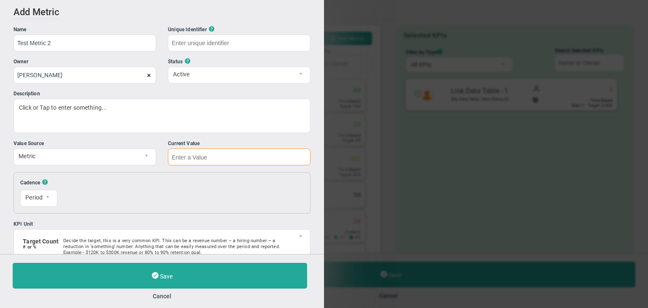
click at [204, 156] on input "text" at bounding box center [239, 156] width 143 height 17
type input "Test-Metric-2"
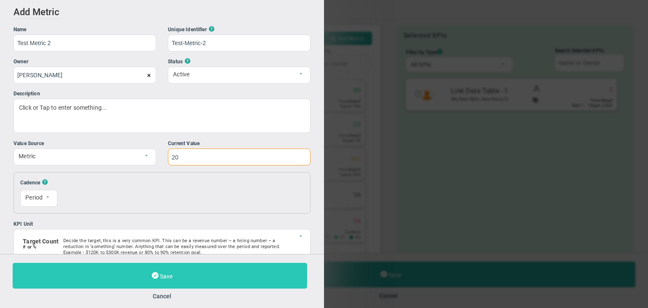
type input "20"
click at [193, 273] on button "Save" at bounding box center [160, 276] width 294 height 26
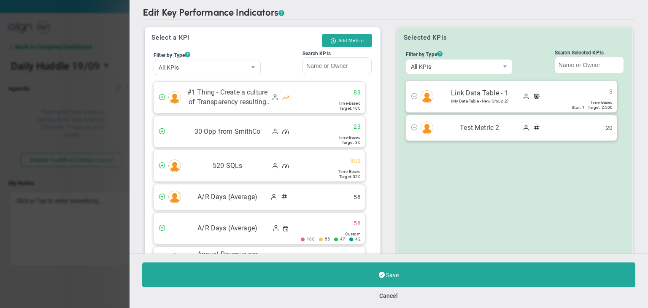
scroll to position [94, 0]
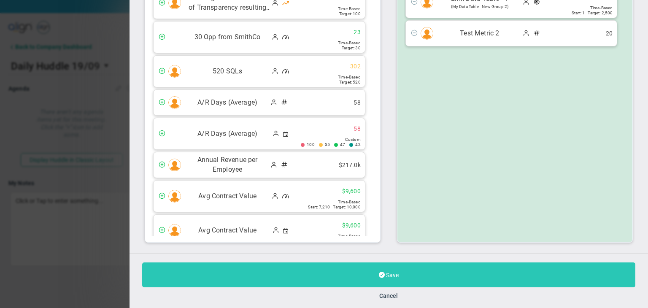
click at [507, 274] on button "Save" at bounding box center [388, 274] width 493 height 25
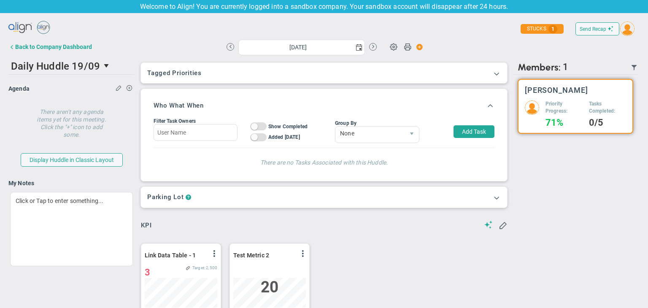
scroll to position [29, 73]
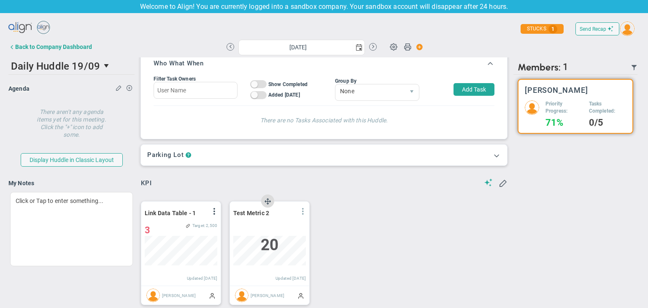
click at [302, 213] on span at bounding box center [303, 211] width 7 height 7
click at [275, 225] on li "Edit" at bounding box center [279, 228] width 60 height 11
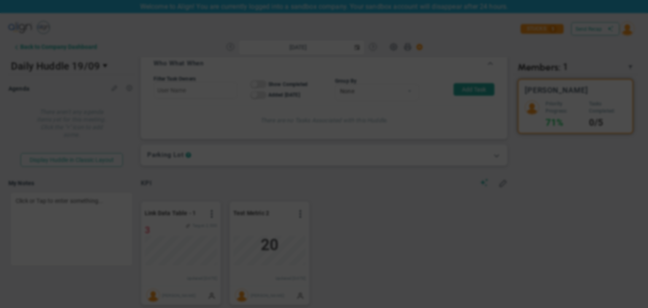
type input "Friday, September 19, 2025"
radio input "true"
checkbox input "false"
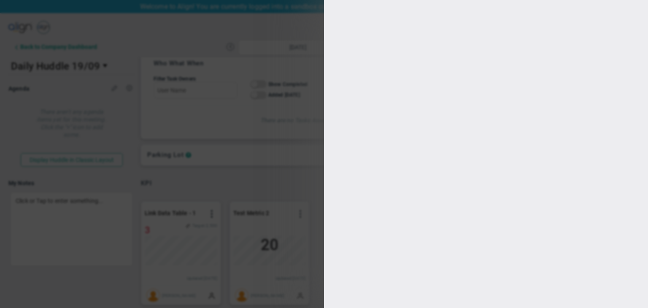
type input "0"
checkbox input "true"
type input "[PERSON_NAME]"
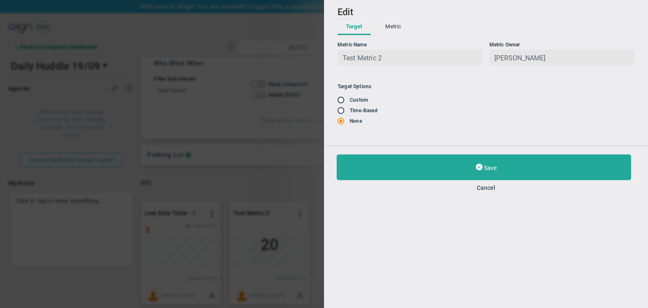
click at [347, 112] on input "radio" at bounding box center [344, 111] width 8 height 7
radio input "true"
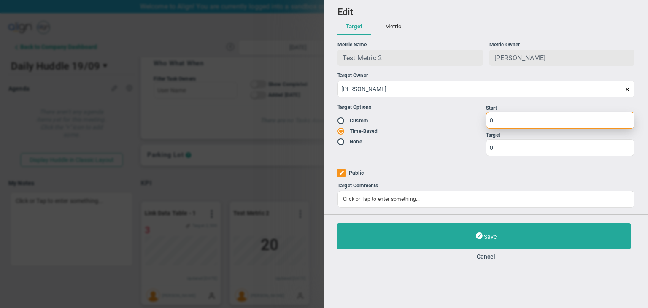
click at [540, 121] on input "0" at bounding box center [560, 120] width 148 height 17
type input "1"
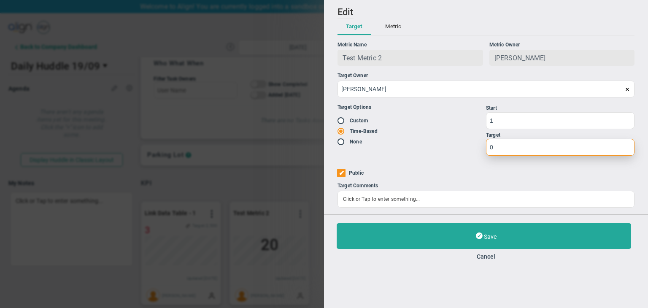
click at [497, 150] on input "0" at bounding box center [560, 147] width 148 height 17
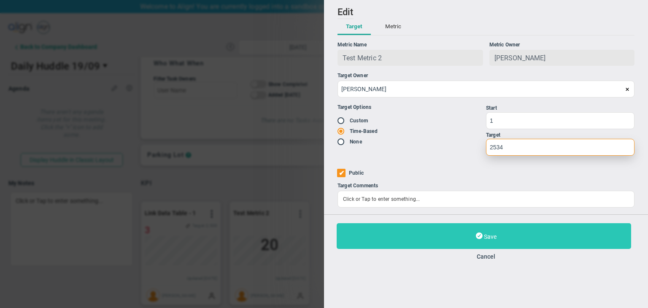
type input "2534"
click at [511, 238] on button "Save" at bounding box center [484, 236] width 294 height 26
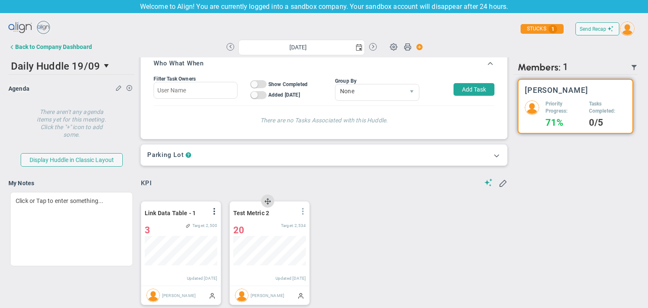
click at [302, 211] on span at bounding box center [303, 211] width 7 height 7
click at [280, 224] on li "Edit" at bounding box center [279, 228] width 60 height 11
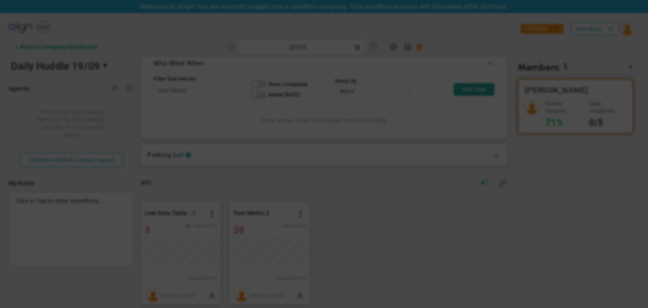
type input "Friday, September 19, 2025"
radio input "true"
checkbox input "false"
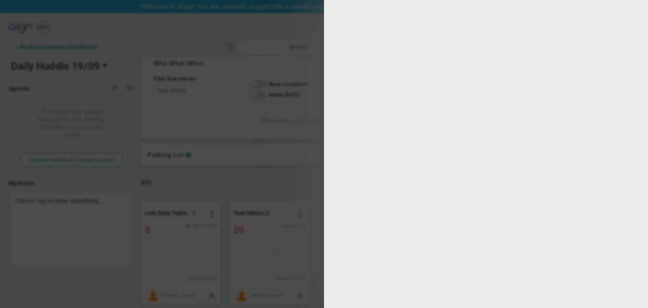
type input "1"
type input "2534"
checkbox input "true"
type input "[PERSON_NAME]"
radio input "true"
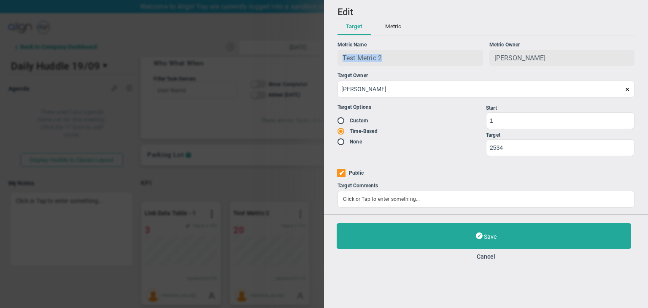
copy span "Test Metric 2"
drag, startPoint x: 410, startPoint y: 52, endPoint x: 335, endPoint y: 66, distance: 76.4
click at [335, 66] on div "Add Edit Metric Historical Values Target Metric Name Test Metric 2 Unique Ident…" at bounding box center [486, 107] width 324 height 214
click at [480, 258] on button "Cancel" at bounding box center [486, 256] width 299 height 7
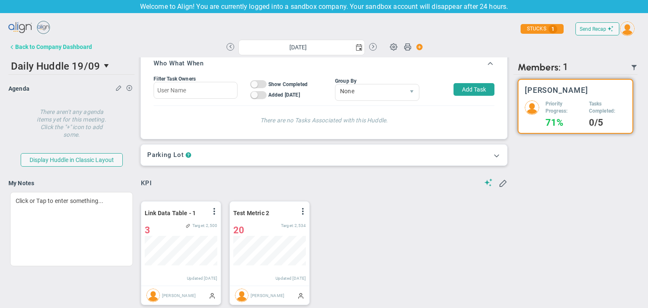
click at [22, 48] on div "Back to Company Dashboard" at bounding box center [53, 46] width 77 height 7
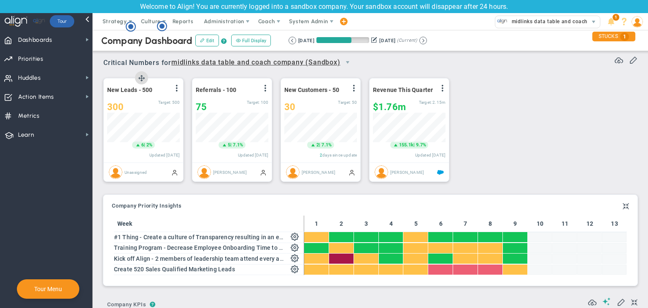
scroll to position [29, 73]
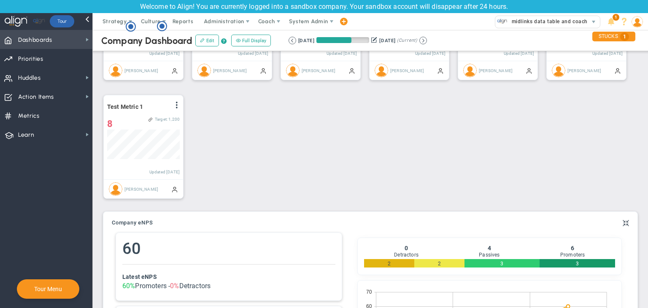
drag, startPoint x: 68, startPoint y: 44, endPoint x: 90, endPoint y: 43, distance: 22.0
click at [72, 44] on span "Dashboards Dashboards" at bounding box center [46, 39] width 92 height 19
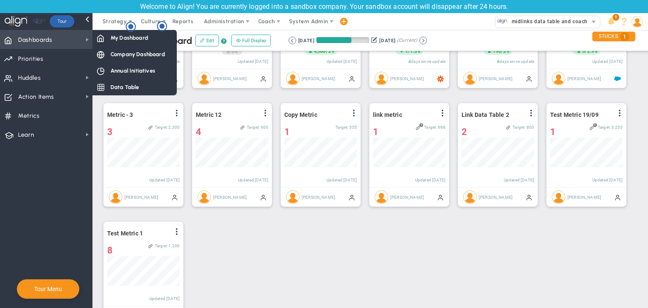
click at [33, 45] on span "Dashboards" at bounding box center [35, 40] width 34 height 18
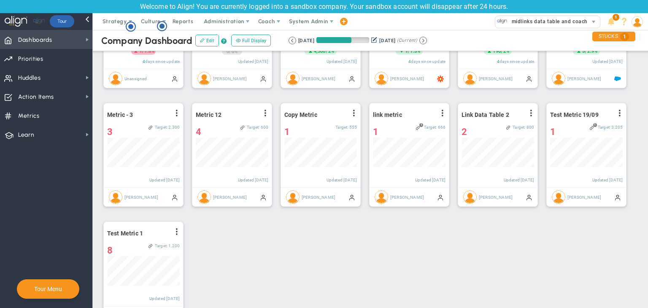
click at [81, 34] on span "Dashboards Dashboards" at bounding box center [46, 39] width 92 height 19
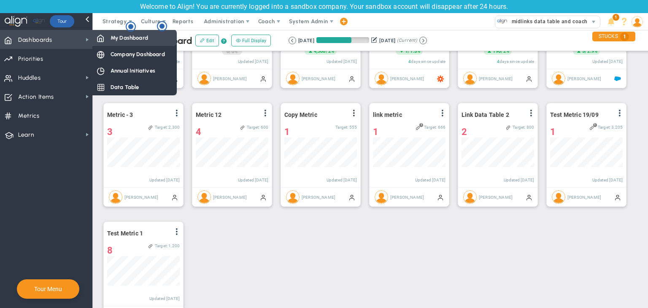
click at [119, 35] on span "My Dashboard" at bounding box center [130, 38] width 38 height 8
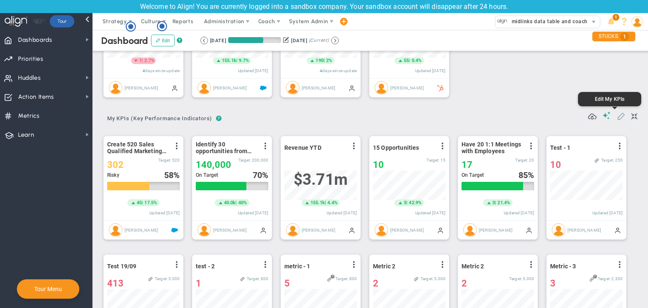
click at [618, 119] on span at bounding box center [621, 115] width 8 height 8
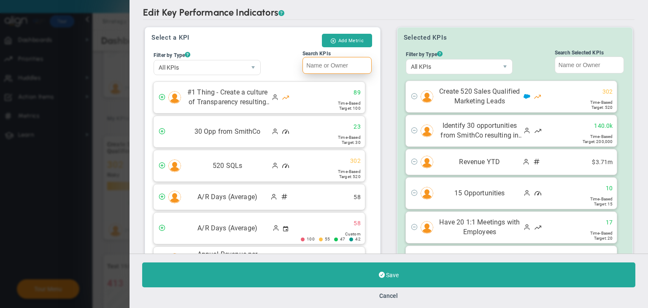
click at [315, 67] on input "Search KPIs" at bounding box center [336, 65] width 69 height 17
paste input "Test Metric 2"
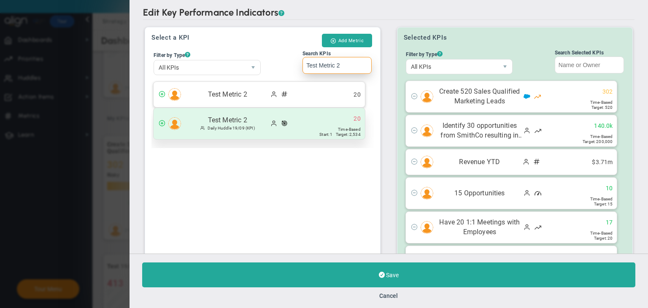
click at [302, 131] on div "Test Metric 2 Daily Huddle 19/09 (KPI) 20 Start: 1" at bounding box center [259, 123] width 211 height 31
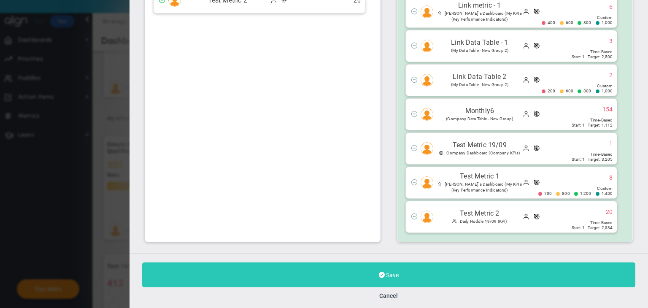
type input "Test Metric 2"
click at [378, 269] on button "Save" at bounding box center [388, 274] width 493 height 25
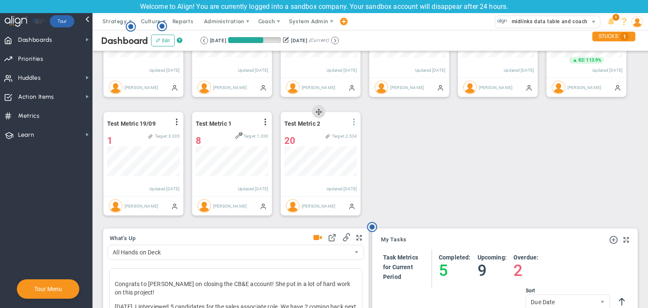
click at [354, 125] on span at bounding box center [354, 122] width 7 height 7
click at [331, 138] on li "Edit" at bounding box center [330, 139] width 60 height 11
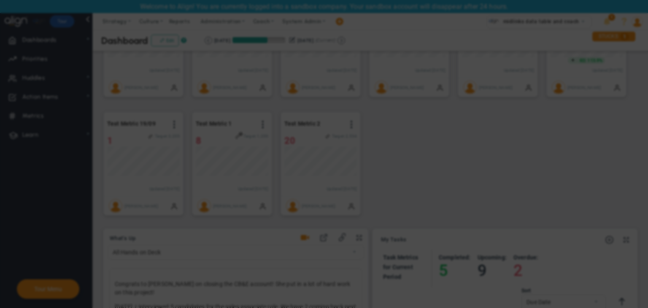
radio input "true"
checkbox input "false"
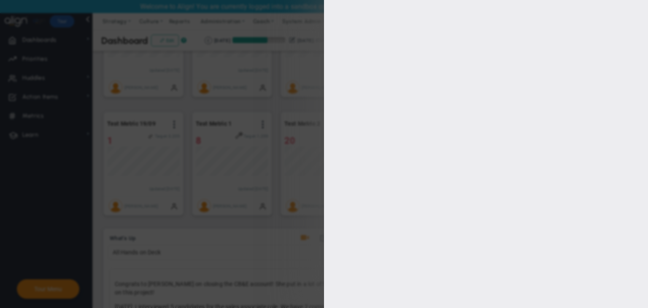
type input "1"
type input "2534"
checkbox input "true"
type input "[PERSON_NAME]"
radio input "true"
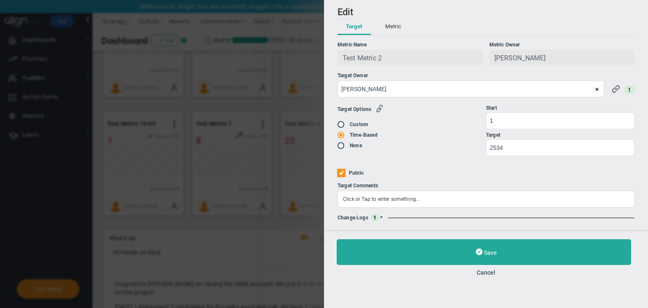
click at [381, 219] on span at bounding box center [381, 217] width 5 height 5
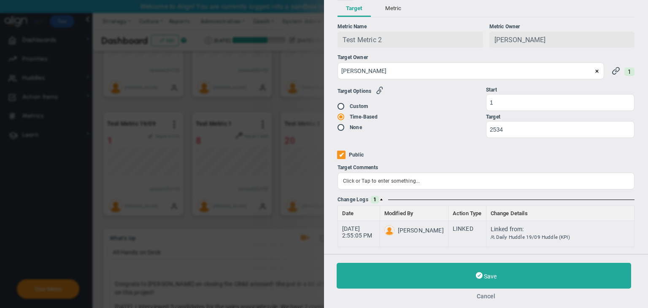
click at [482, 294] on button "Cancel" at bounding box center [486, 296] width 299 height 7
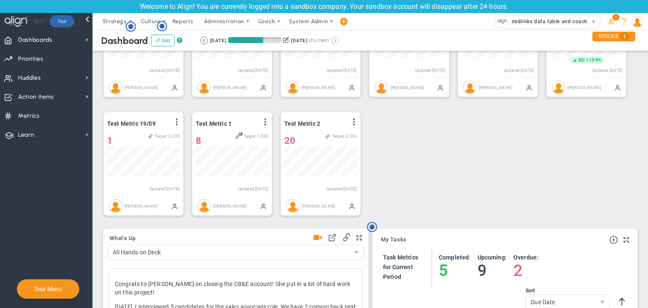
click at [339, 39] on button at bounding box center [335, 41] width 8 height 8
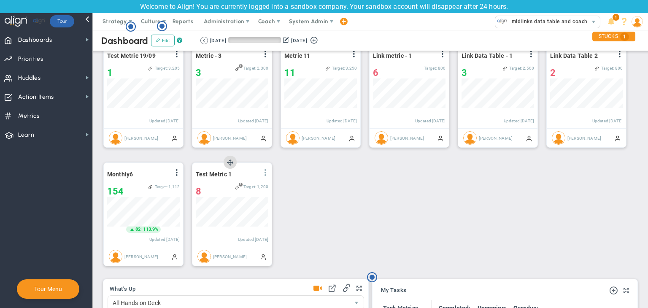
click at [263, 174] on span at bounding box center [265, 172] width 7 height 7
click at [258, 186] on li "Edit" at bounding box center [242, 189] width 60 height 11
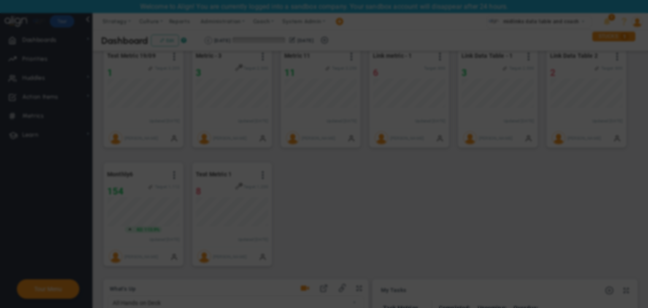
radio input "true"
checkbox input "false"
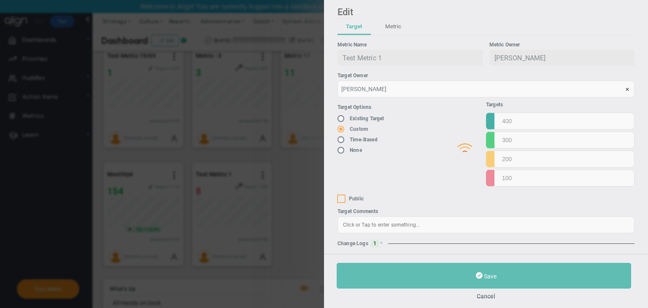
type input "1400"
type input "1200"
type input "800"
type input "700"
checkbox input "true"
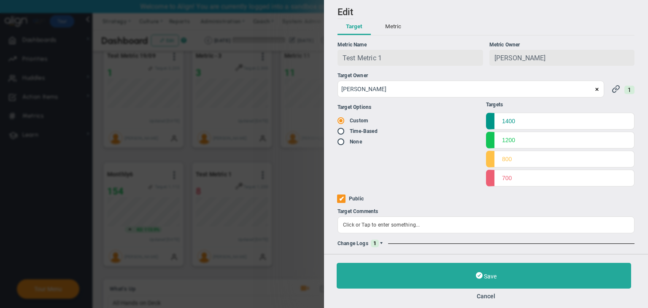
click at [380, 245] on span at bounding box center [381, 243] width 5 height 5
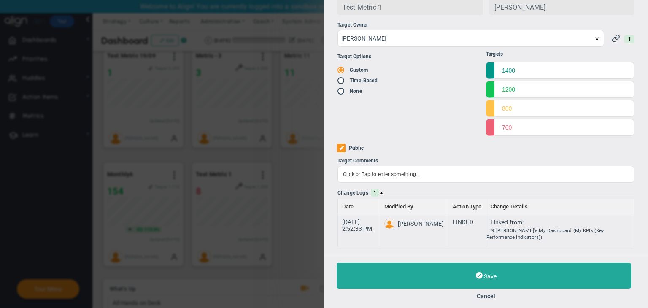
drag, startPoint x: 487, startPoint y: 296, endPoint x: 449, endPoint y: 253, distance: 56.8
click at [486, 295] on button "Cancel" at bounding box center [486, 296] width 299 height 7
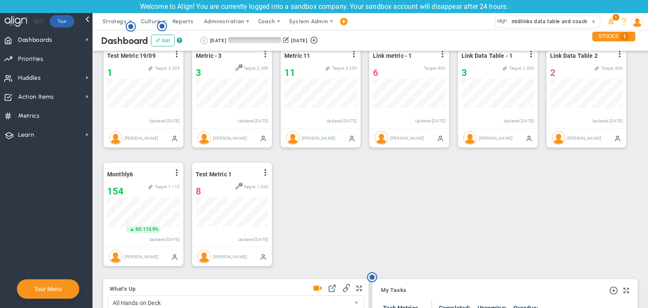
click at [204, 39] on button at bounding box center [204, 41] width 8 height 8
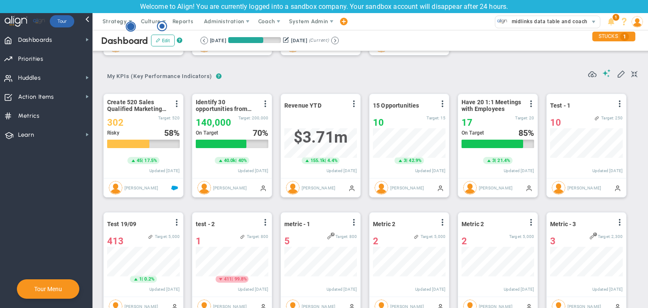
click at [129, 26] on circle "Hotspot (open by clicking or pressing space/enter)" at bounding box center [131, 27] width 8 height 8
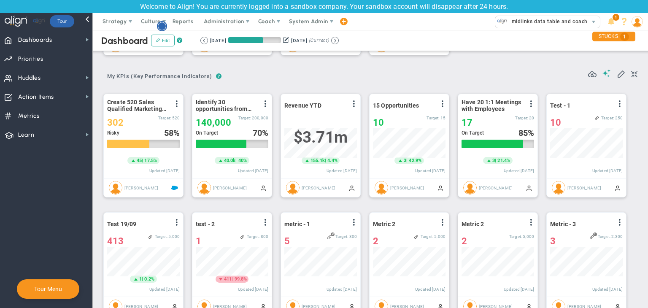
click at [165, 25] on circle "Hotspot (open by clicking or pressing space/enter)" at bounding box center [162, 26] width 8 height 8
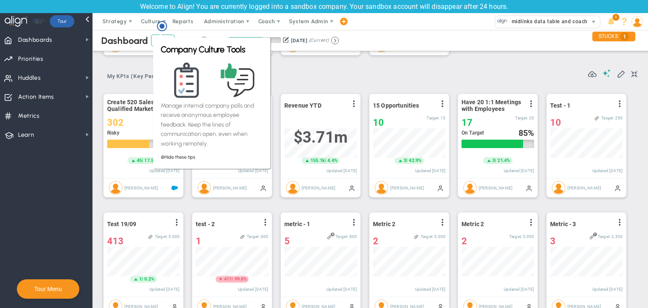
click at [307, 76] on div "? ? My KPIs (Key Performance Indicators) My KPIs (Key Performance Indicators) M…" at bounding box center [370, 74] width 534 height 22
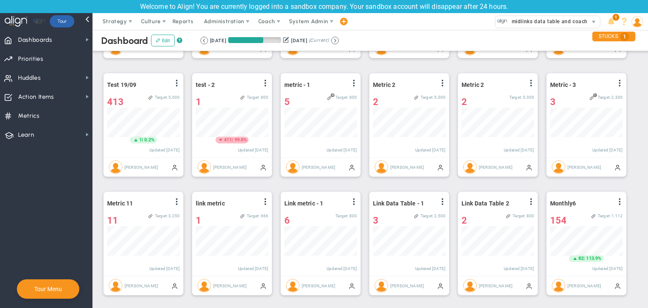
scroll to position [464, 0]
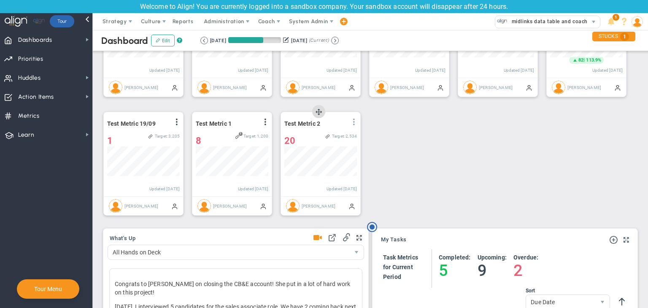
click at [354, 121] on span at bounding box center [354, 122] width 7 height 7
click at [332, 138] on li "Edit" at bounding box center [330, 139] width 60 height 11
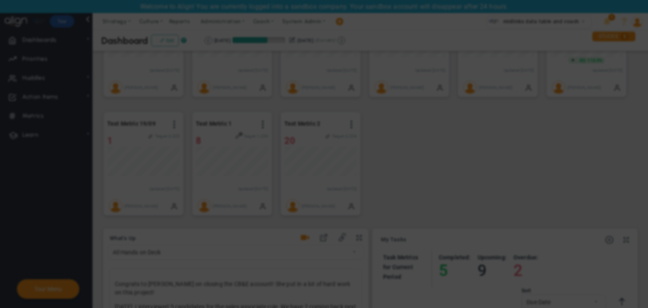
radio input "true"
checkbox input "false"
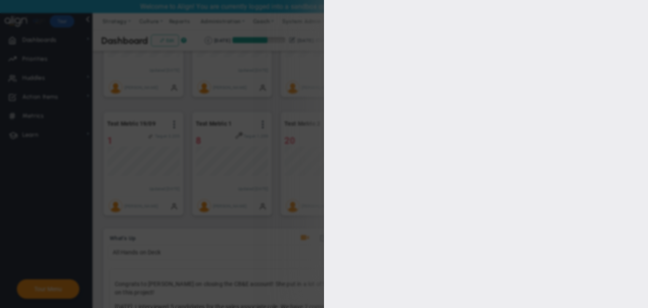
type input "1"
type input "2534"
checkbox input "true"
type input "[PERSON_NAME]"
radio input "true"
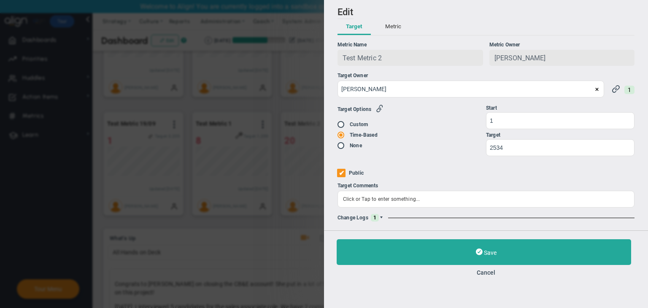
click at [383, 218] on span at bounding box center [381, 217] width 5 height 5
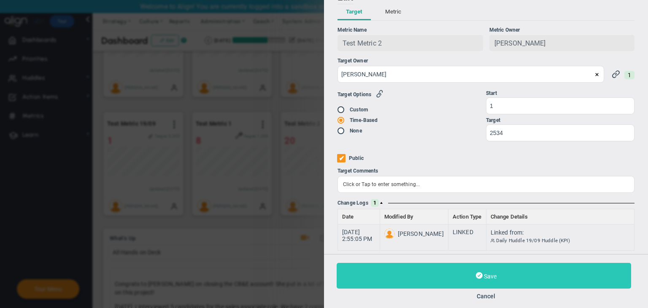
scroll to position [19, 0]
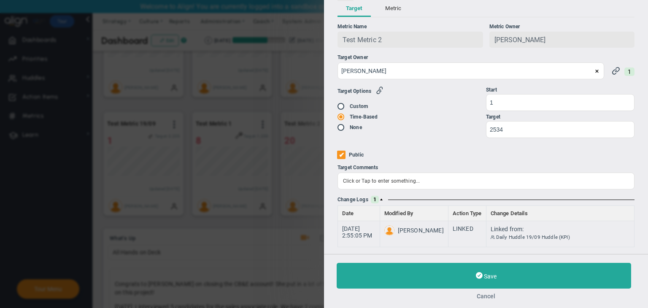
click at [486, 294] on button "Cancel" at bounding box center [486, 296] width 299 height 7
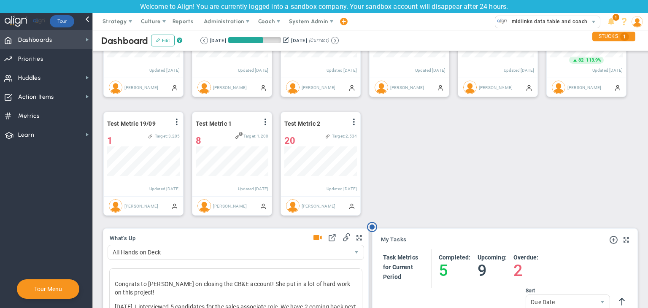
click at [73, 43] on span "Dashboards Dashboards" at bounding box center [46, 39] width 92 height 19
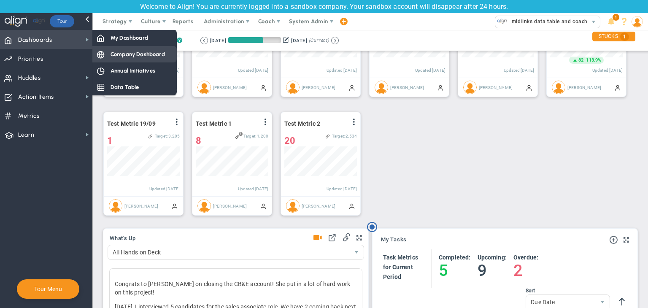
click at [117, 53] on span "Company Dashboard" at bounding box center [138, 54] width 54 height 8
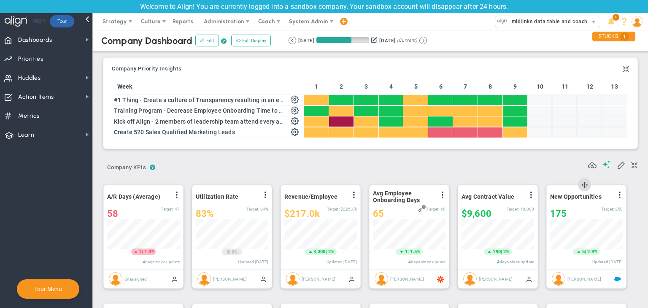
scroll to position [421810, 421767]
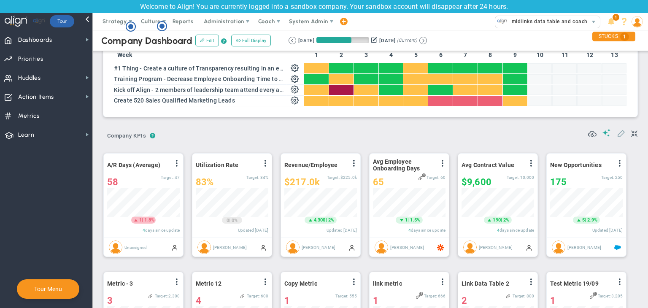
click at [617, 137] on button at bounding box center [621, 133] width 8 height 9
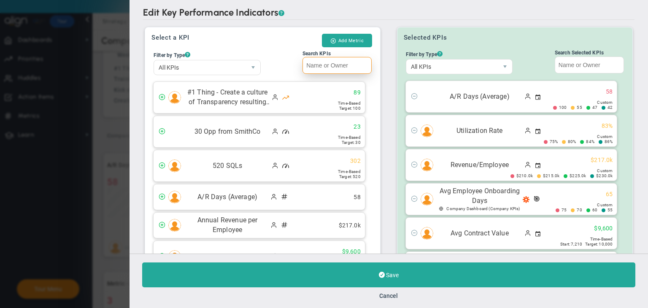
click at [306, 65] on input "Search KPIs" at bounding box center [336, 65] width 69 height 17
paste input "Test Metric 2"
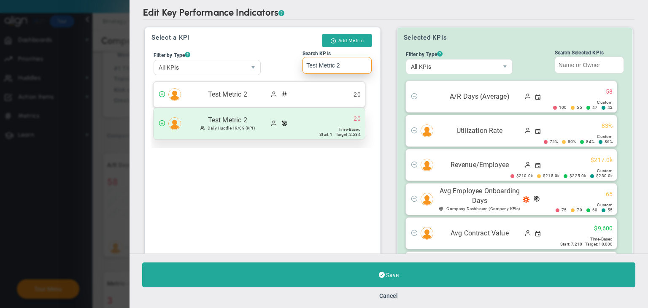
click at [313, 125] on div "Test Metric 2 Daily Huddle 19/09 (KPI) 20 Start: 1" at bounding box center [259, 123] width 211 height 31
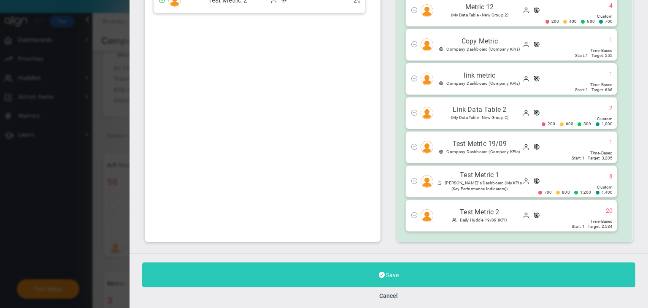
type input "Test Metric 2"
click at [430, 277] on button "Save" at bounding box center [388, 274] width 493 height 25
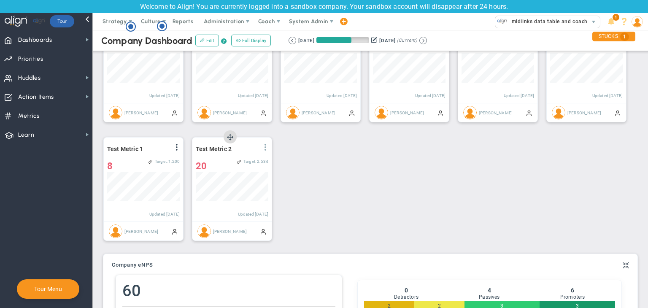
click at [264, 144] on span at bounding box center [265, 147] width 7 height 7
click at [244, 162] on li "Edit" at bounding box center [242, 164] width 60 height 11
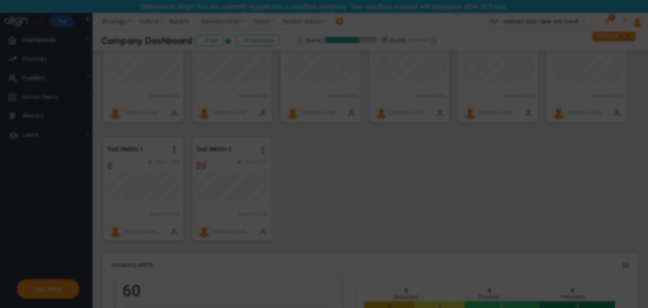
radio input "true"
checkbox input "false"
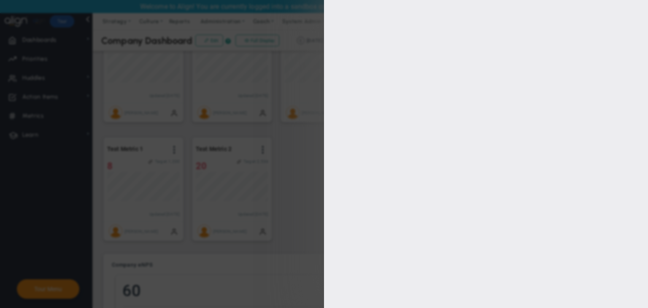
type input "1"
type input "2534"
checkbox input "true"
type input "[PERSON_NAME]"
radio input "true"
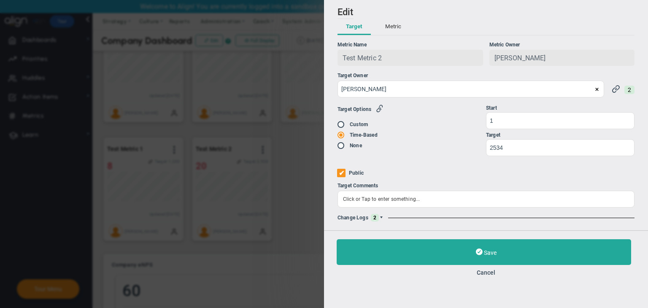
click at [381, 218] on span at bounding box center [381, 217] width 5 height 5
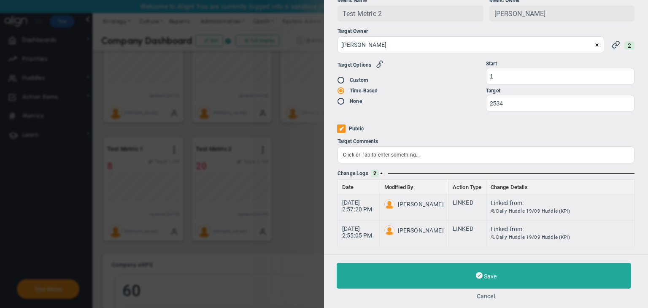
click at [480, 294] on button "Cancel" at bounding box center [486, 296] width 299 height 7
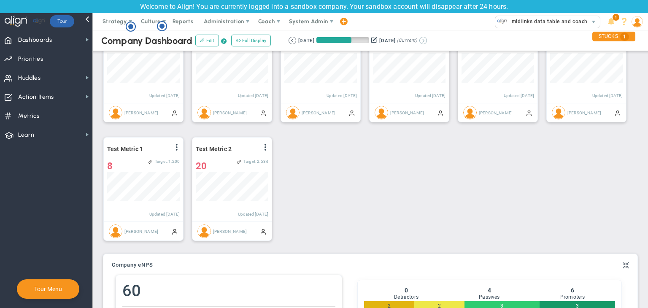
click at [427, 39] on button at bounding box center [423, 41] width 8 height 8
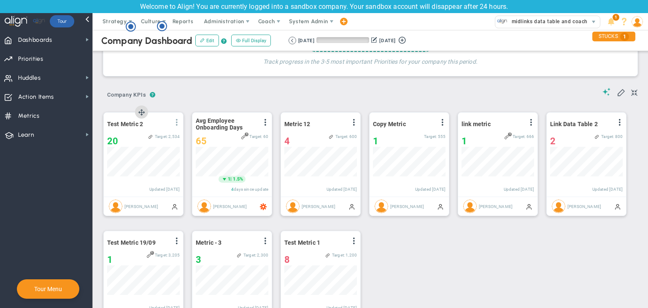
click at [179, 122] on span at bounding box center [176, 122] width 7 height 7
click at [160, 138] on li "Edit" at bounding box center [153, 139] width 60 height 11
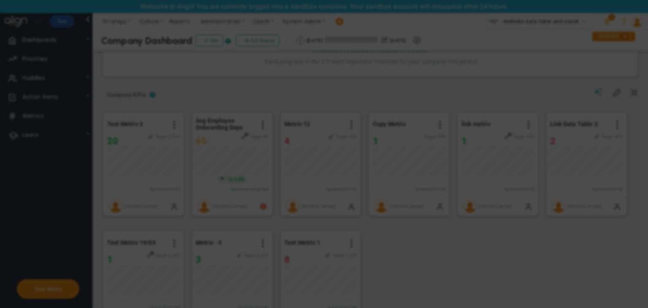
radio input "true"
checkbox input "false"
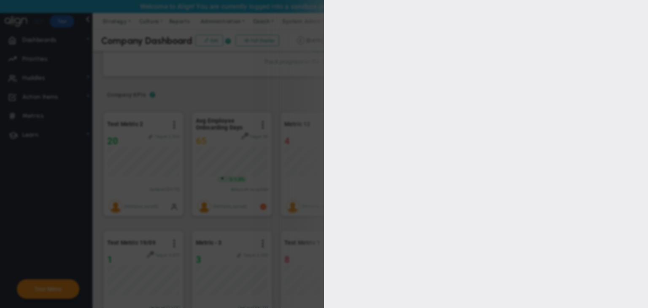
type input "1"
type input "2534"
checkbox input "true"
type input "[PERSON_NAME]"
radio input "true"
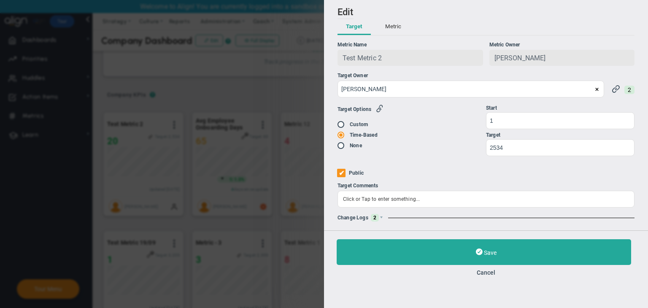
click at [386, 217] on div "Change Logs 2" at bounding box center [485, 218] width 297 height 8
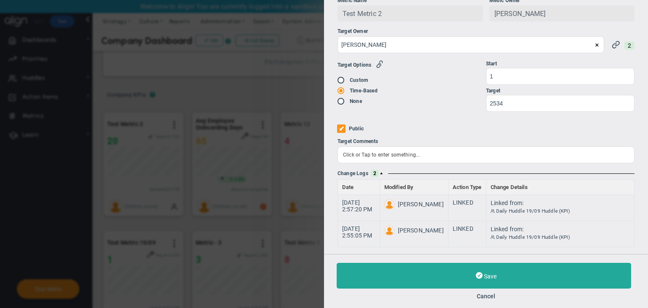
click at [486, 290] on div "Save Cancel" at bounding box center [486, 281] width 299 height 37
click at [485, 294] on button "Cancel" at bounding box center [486, 296] width 299 height 7
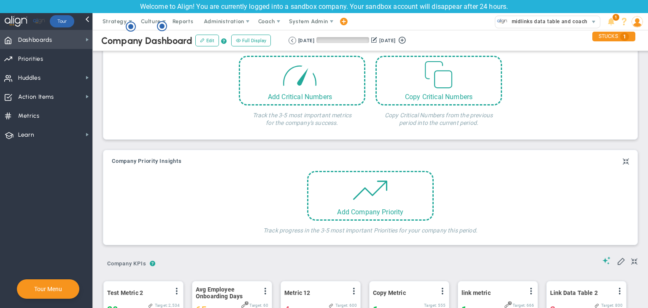
click at [46, 44] on span "Dashboards" at bounding box center [35, 40] width 34 height 18
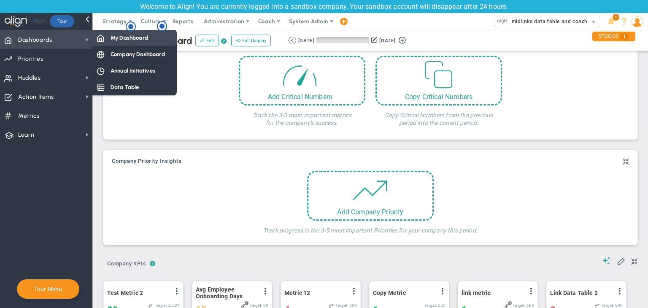
click at [125, 43] on div "My Dashboard" at bounding box center [134, 38] width 84 height 16
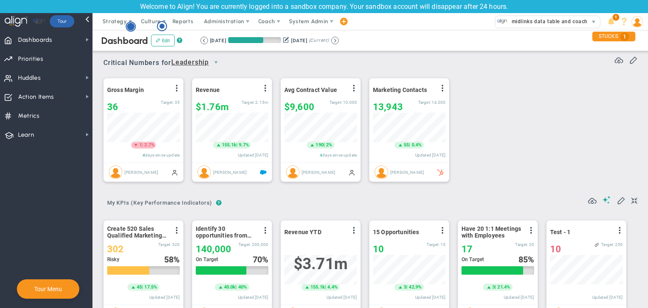
click at [129, 29] on circle "Hotspot (open by clicking or pressing space/enter)" at bounding box center [131, 27] width 8 height 8
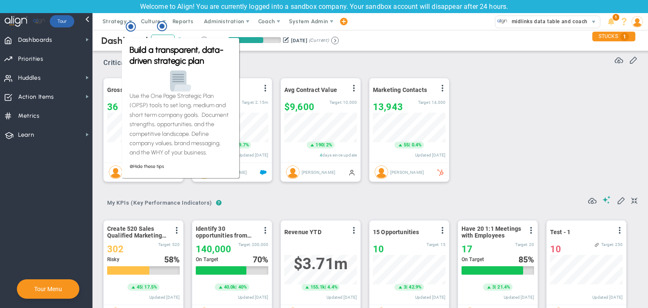
click at [249, 49] on div "Dashboard Edit ? Retrieving period... 7/21/2025 10/19/2025 (Current)" at bounding box center [370, 40] width 572 height 21
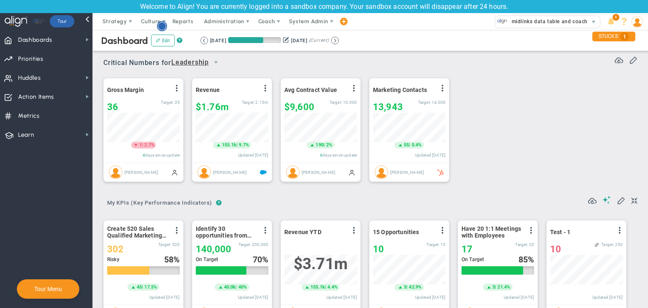
click at [165, 29] on icon "Hotspot (open by clicking or pressing space/enter)" at bounding box center [162, 26] width 10 height 10
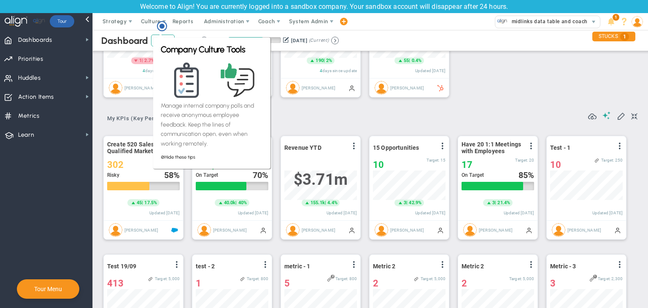
click at [499, 118] on div "? ? My KPIs (Key Performance Indicators) My KPIs (Key Performance Indicators) M…" at bounding box center [370, 116] width 534 height 22
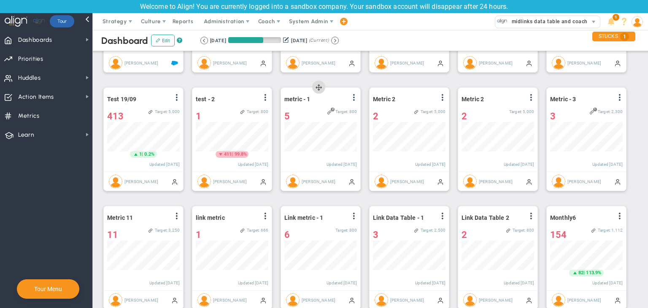
scroll to position [211, 0]
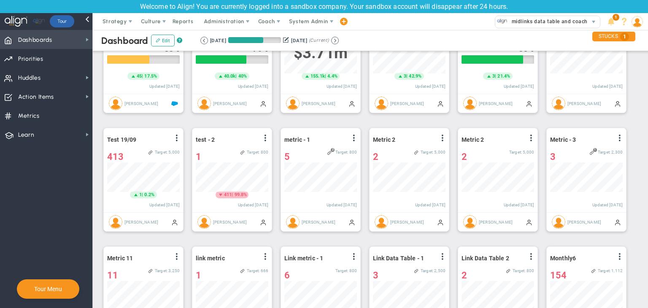
click at [72, 42] on span "Dashboards Dashboards" at bounding box center [46, 39] width 92 height 19
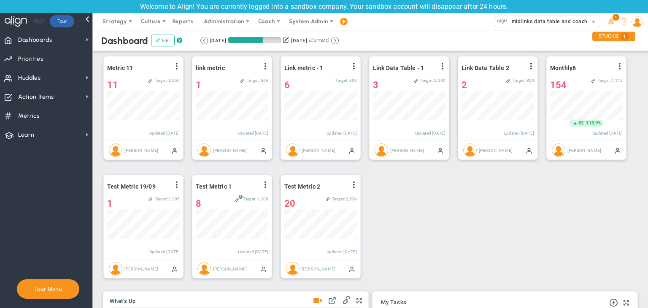
scroll to position [464, 0]
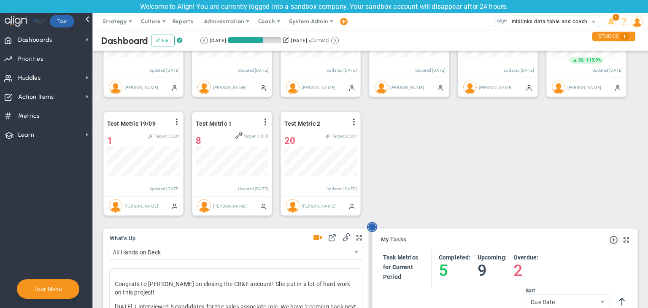
click at [373, 227] on circle "Hotspot (open by clicking or pressing space/enter)" at bounding box center [372, 227] width 8 height 8
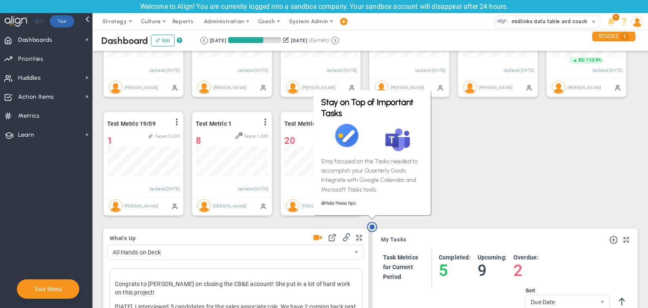
click at [401, 195] on div "⊘ Hide these tips" at bounding box center [372, 200] width 102 height 13
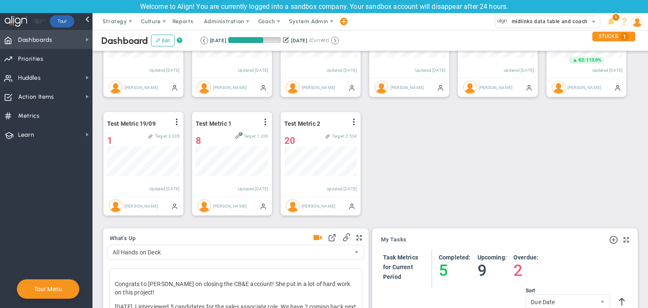
click at [71, 40] on span "Dashboards Dashboards" at bounding box center [46, 39] width 92 height 19
click at [64, 46] on span "Dashboards Dashboards" at bounding box center [46, 39] width 92 height 19
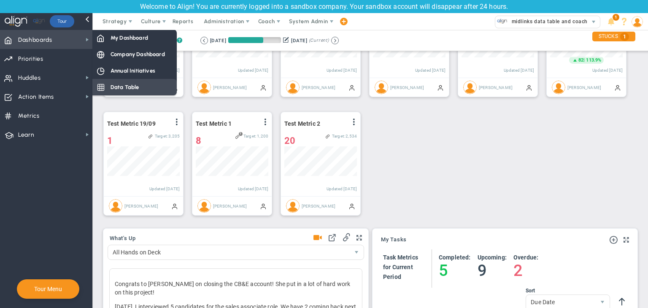
click at [110, 52] on div "Company Dashboard" at bounding box center [134, 54] width 84 height 16
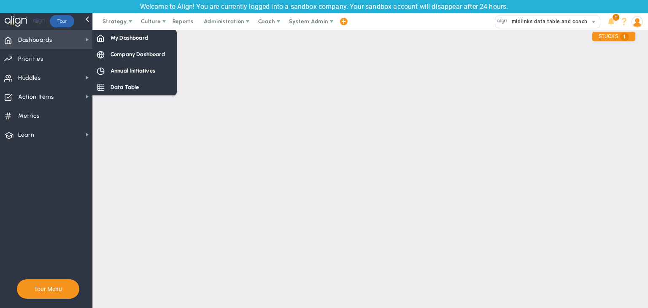
scroll to position [0, 0]
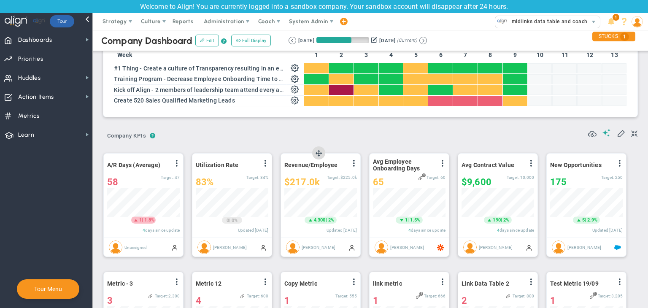
scroll to position [421810, 421767]
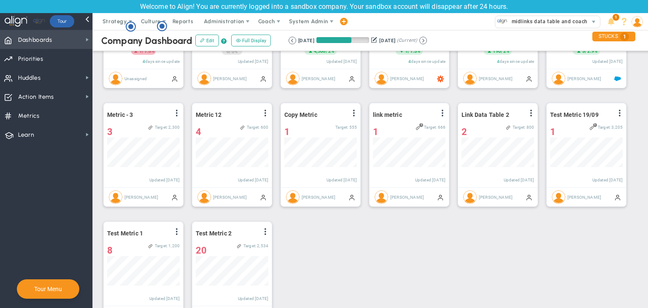
click at [55, 34] on span "Dashboards Dashboards" at bounding box center [46, 39] width 92 height 19
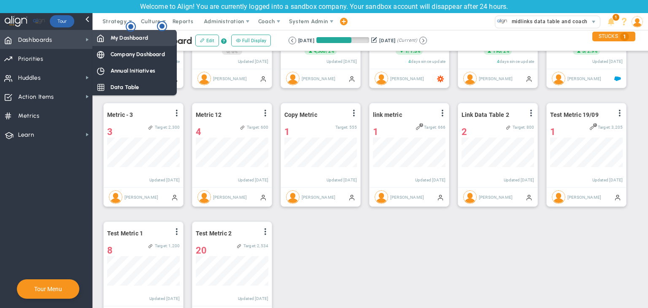
click at [119, 36] on span "My Dashboard" at bounding box center [130, 38] width 38 height 8
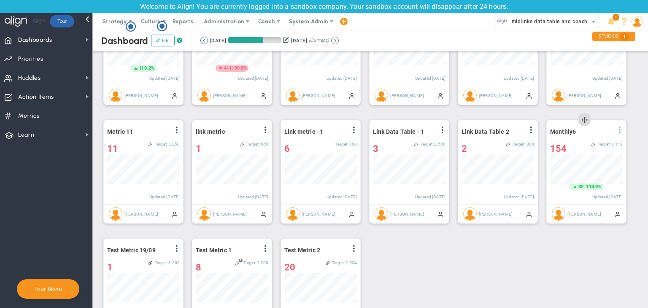
click at [619, 132] on span at bounding box center [619, 130] width 7 height 7
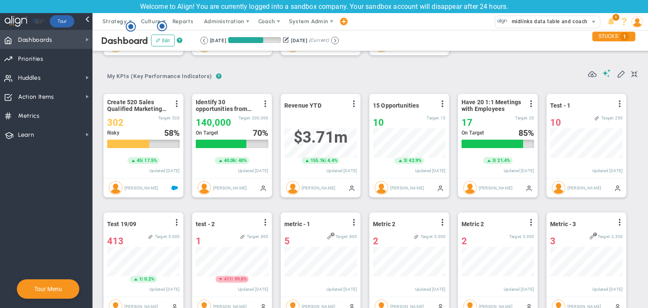
click at [68, 41] on span "Dashboards Dashboards" at bounding box center [46, 39] width 92 height 19
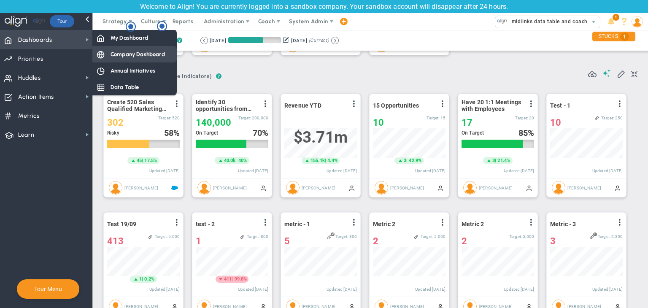
click at [123, 54] on span "Company Dashboard" at bounding box center [138, 54] width 54 height 8
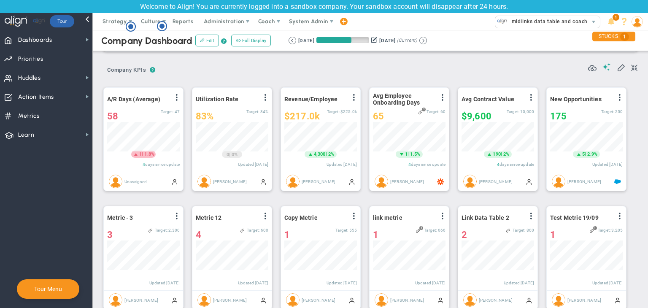
click at [619, 66] on div at bounding box center [612, 68] width 49 height 10
click at [617, 66] on span at bounding box center [621, 67] width 8 height 8
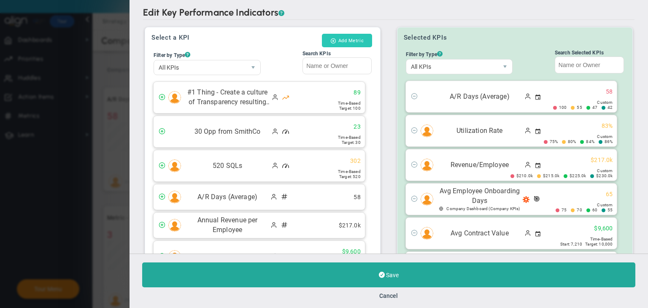
click at [343, 40] on button "Add Metric" at bounding box center [347, 40] width 50 height 13
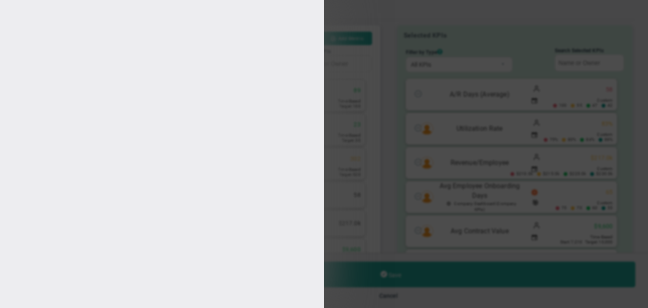
type input "[PERSON_NAME]"
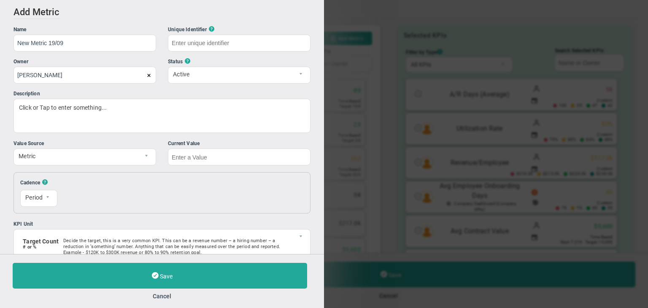
type input "New Metric 19/09"
click at [217, 159] on input "text" at bounding box center [239, 156] width 143 height 17
type input "New-Metric-19/09"
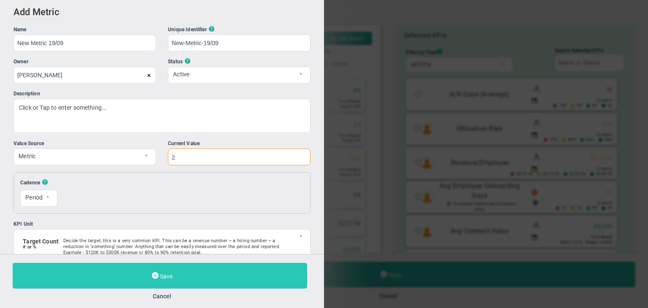
type input "2"
click at [202, 273] on button "Save" at bounding box center [160, 276] width 294 height 26
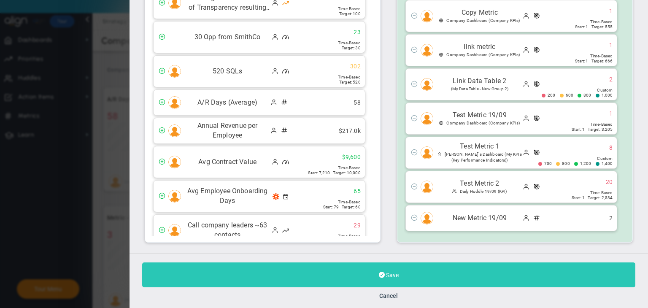
click at [428, 278] on button "Save" at bounding box center [388, 274] width 493 height 25
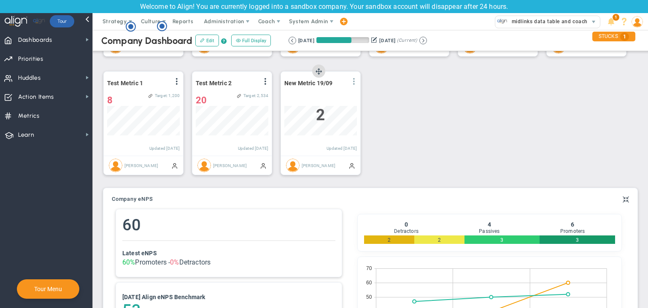
click at [352, 82] on span at bounding box center [354, 81] width 7 height 7
click at [335, 97] on li "Edit" at bounding box center [330, 98] width 60 height 11
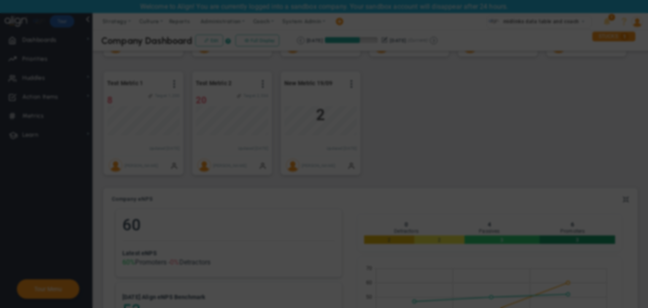
radio input "true"
checkbox input "false"
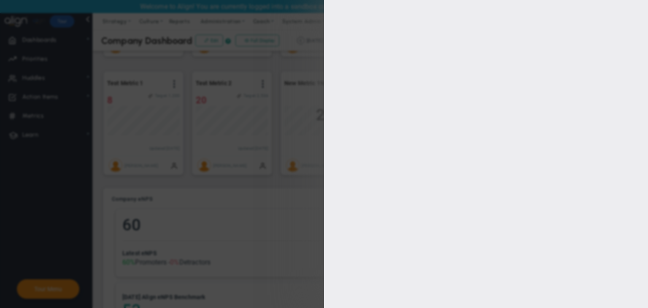
type input "0"
checkbox input "true"
type input "[PERSON_NAME]"
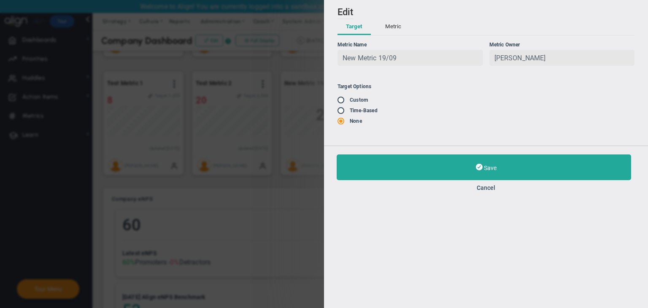
click at [343, 110] on input "radio" at bounding box center [344, 111] width 8 height 7
radio input "true"
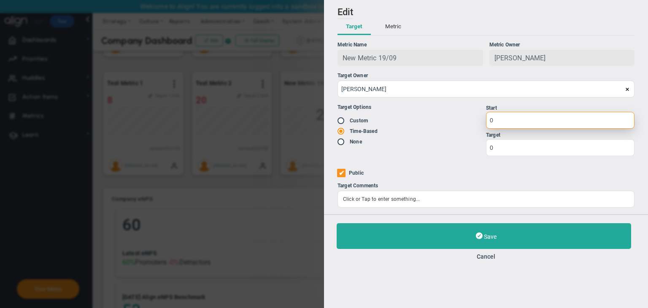
click at [516, 115] on input "0" at bounding box center [560, 120] width 148 height 17
type input "1"
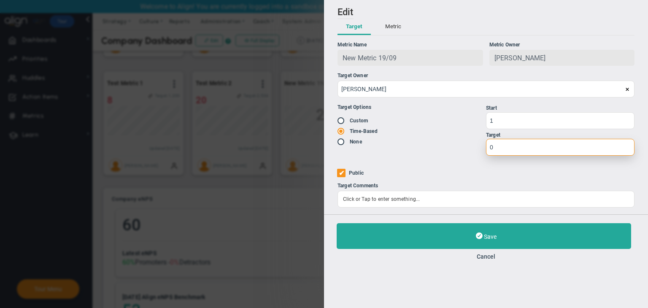
click at [515, 150] on input "0" at bounding box center [560, 147] width 148 height 17
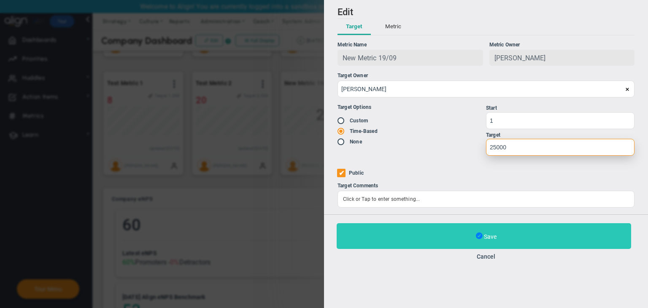
type input "25000"
click at [479, 233] on span at bounding box center [479, 236] width 7 height 9
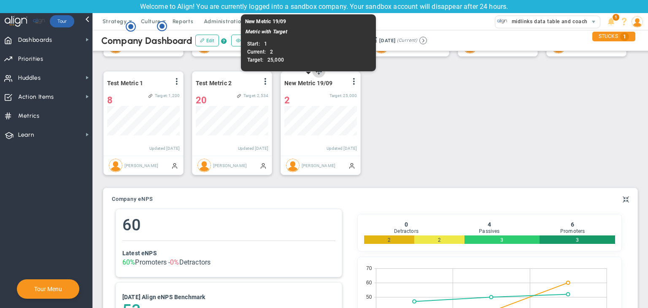
drag, startPoint x: 334, startPoint y: 81, endPoint x: 294, endPoint y: 82, distance: 39.7
click at [294, 82] on div "New Metric 19/09 View Historical Graph Edit Make "No Change" Update Add Past Up…" at bounding box center [320, 83] width 73 height 11
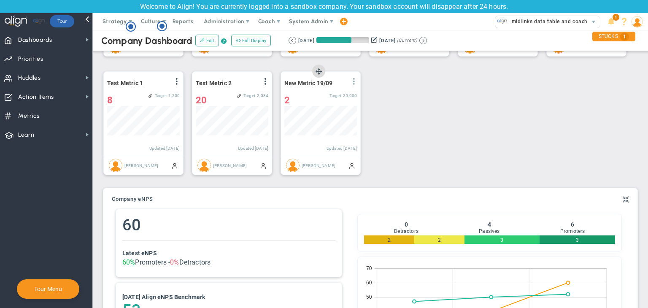
click at [351, 82] on span at bounding box center [354, 81] width 7 height 7
click at [331, 95] on li "Edit" at bounding box center [330, 98] width 60 height 11
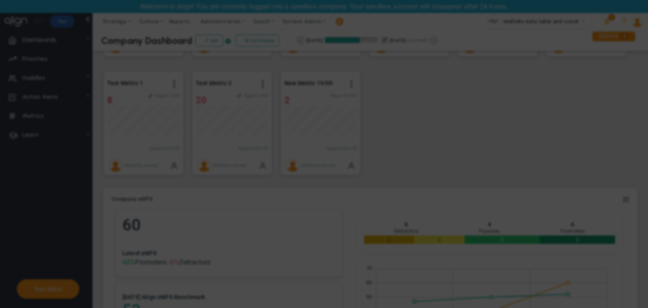
radio input "true"
checkbox input "false"
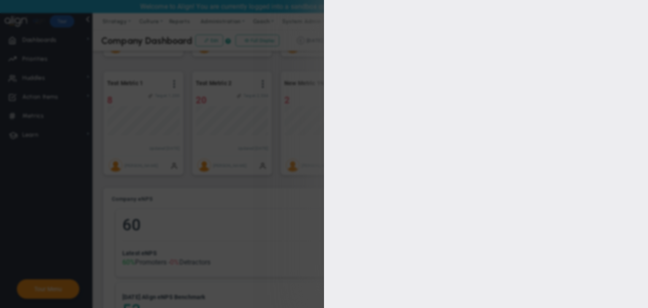
type input "1"
type input "25000"
checkbox input "true"
type input "[PERSON_NAME]"
radio input "true"
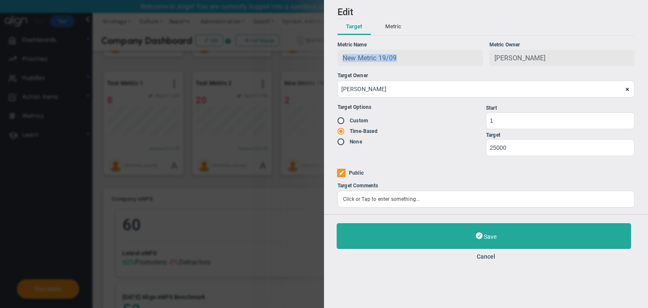
copy span "New Metric 19/09"
drag, startPoint x: 413, startPoint y: 55, endPoint x: 340, endPoint y: 61, distance: 73.6
click at [340, 61] on div "New Metric 19/09" at bounding box center [410, 58] width 146 height 16
click at [491, 256] on button "Cancel" at bounding box center [486, 256] width 299 height 7
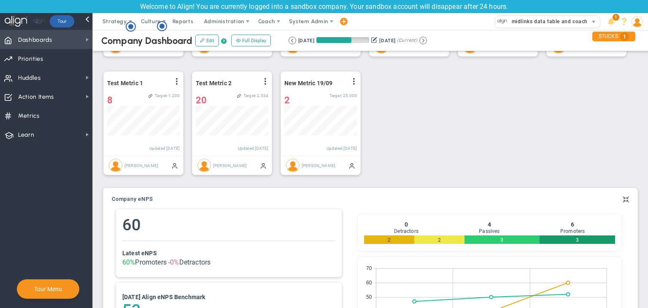
click at [59, 38] on span "Dashboards Dashboards" at bounding box center [46, 39] width 92 height 19
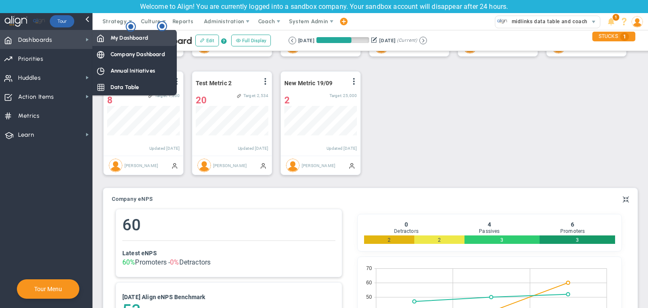
click at [129, 36] on span "My Dashboard" at bounding box center [130, 38] width 38 height 8
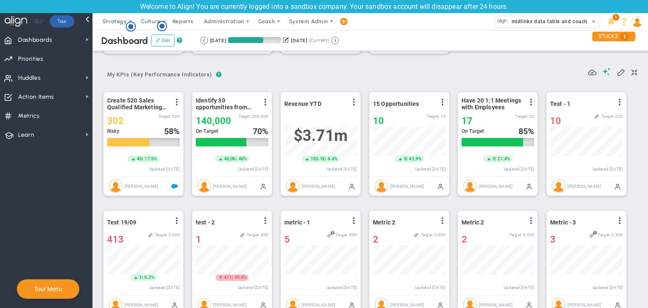
scroll to position [42, 0]
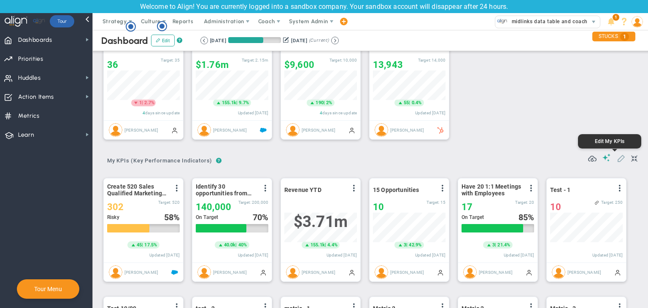
click at [617, 160] on span at bounding box center [621, 158] width 8 height 8
